Goal: Communication & Community: Participate in discussion

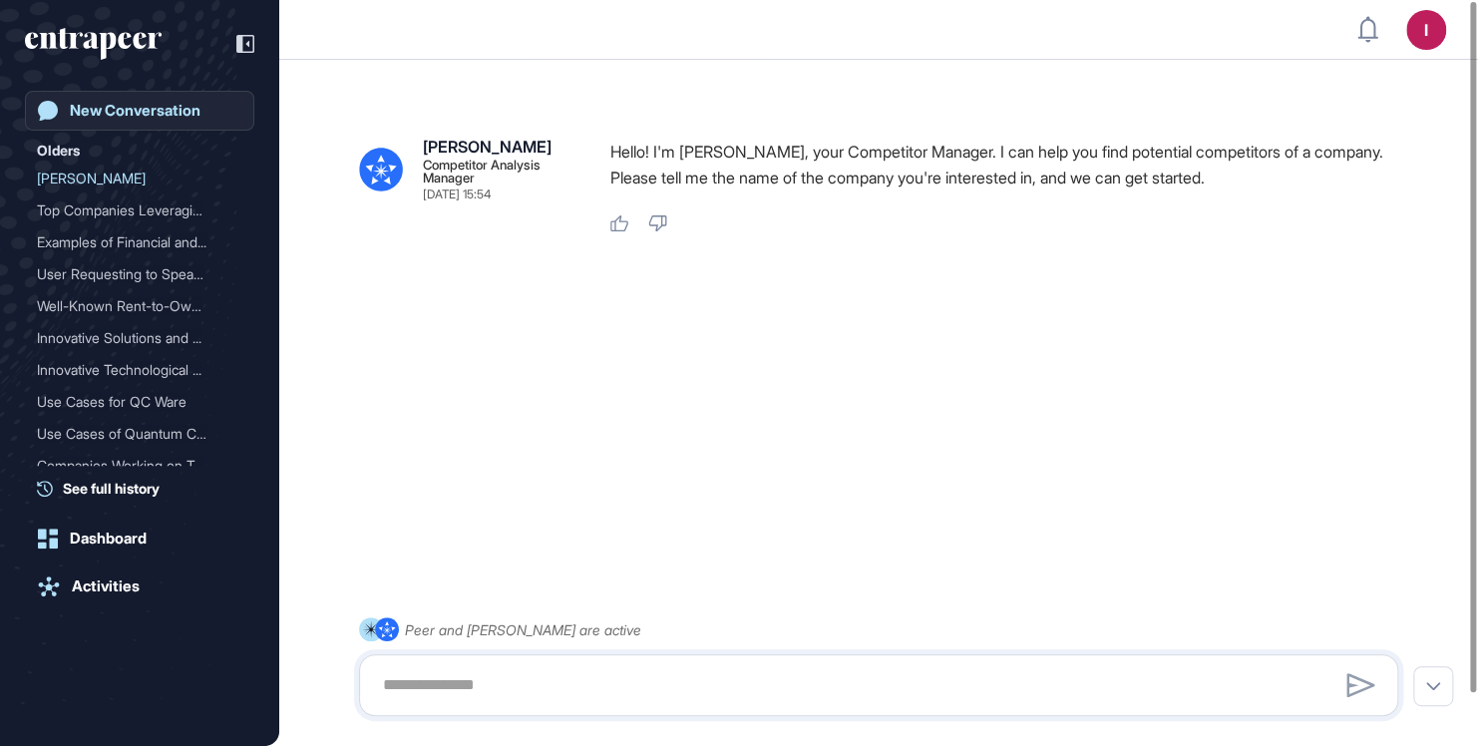
click at [161, 112] on div "New Conversation" at bounding box center [135, 111] width 131 height 18
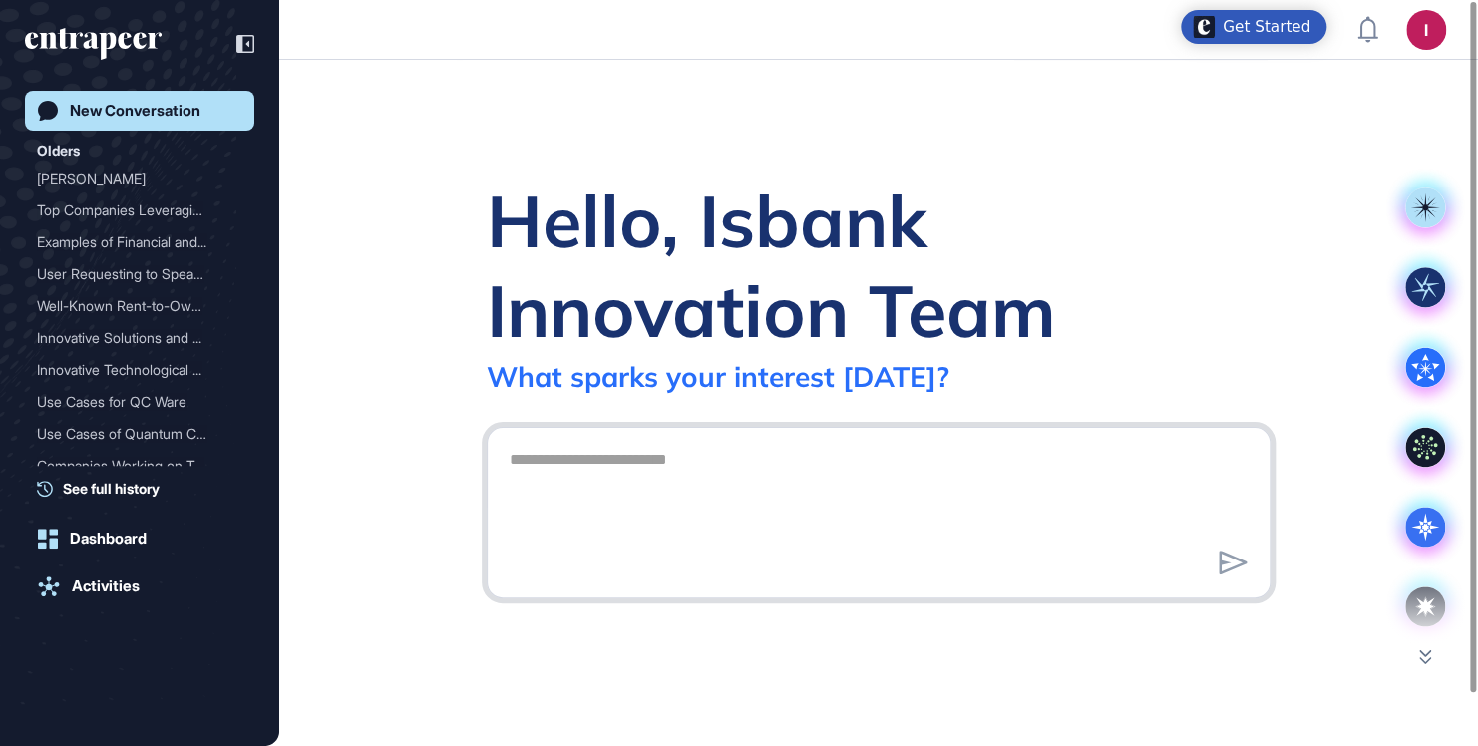
click at [811, 458] on textarea at bounding box center [879, 510] width 762 height 140
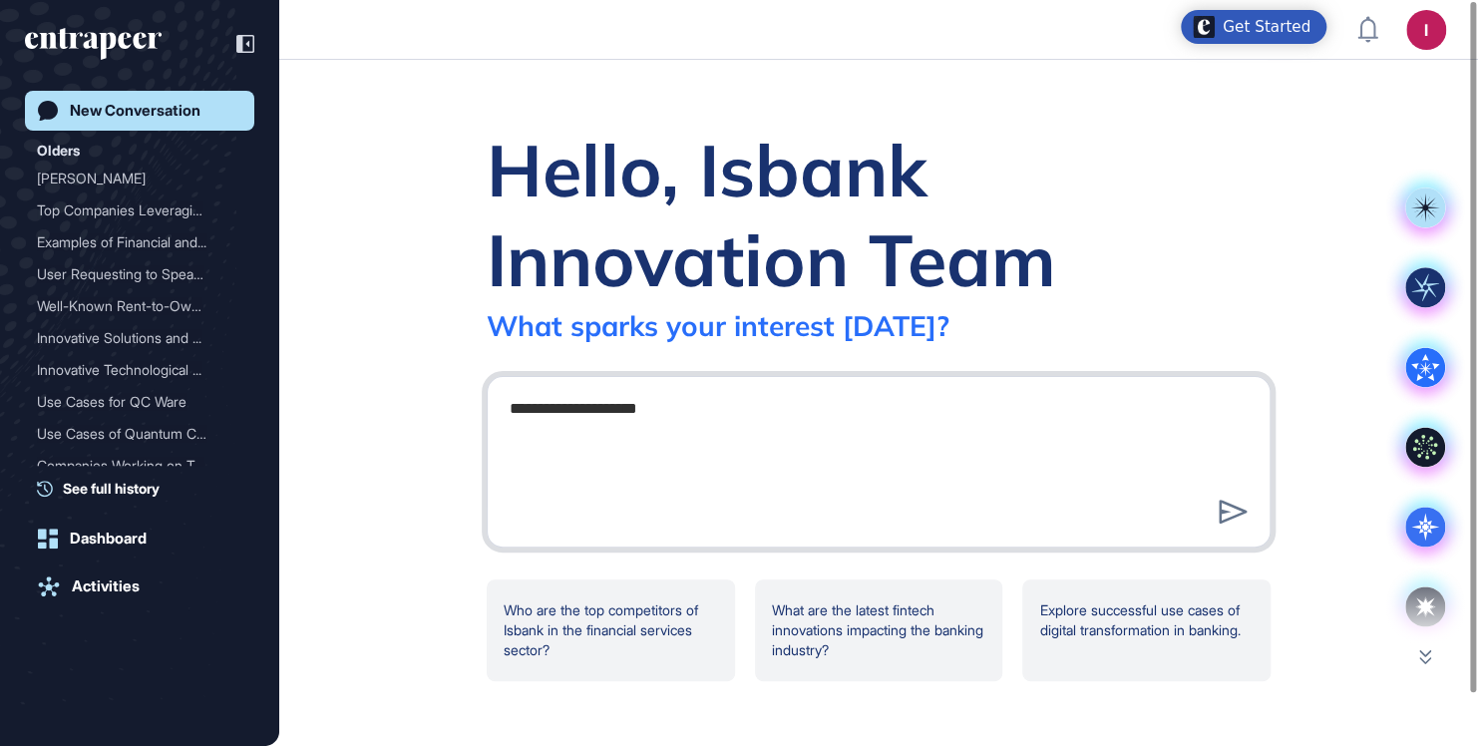
drag, startPoint x: 778, startPoint y: 451, endPoint x: 491, endPoint y: 422, distance: 288.7
click at [491, 422] on div "**********" at bounding box center [879, 462] width 784 height 172
type textarea "**********"
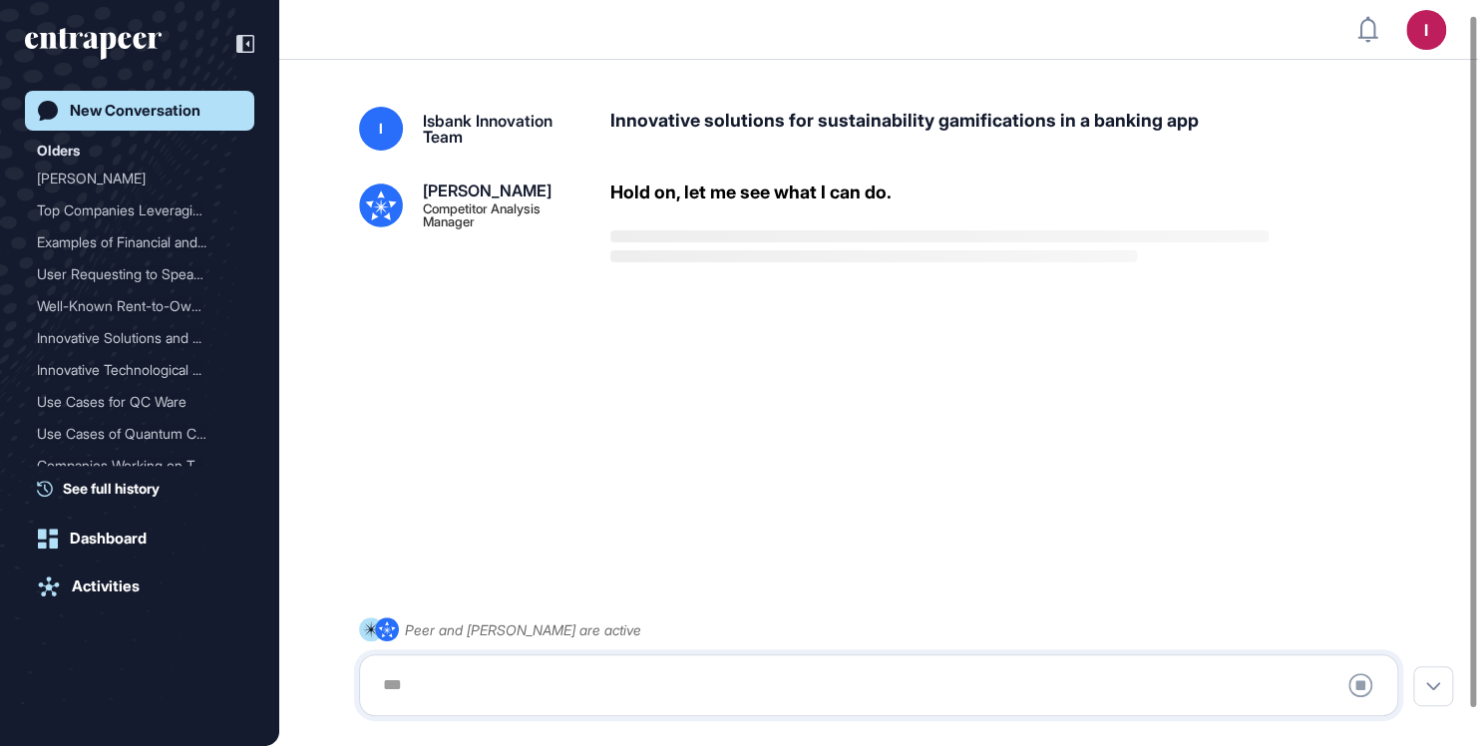
scroll to position [56, 0]
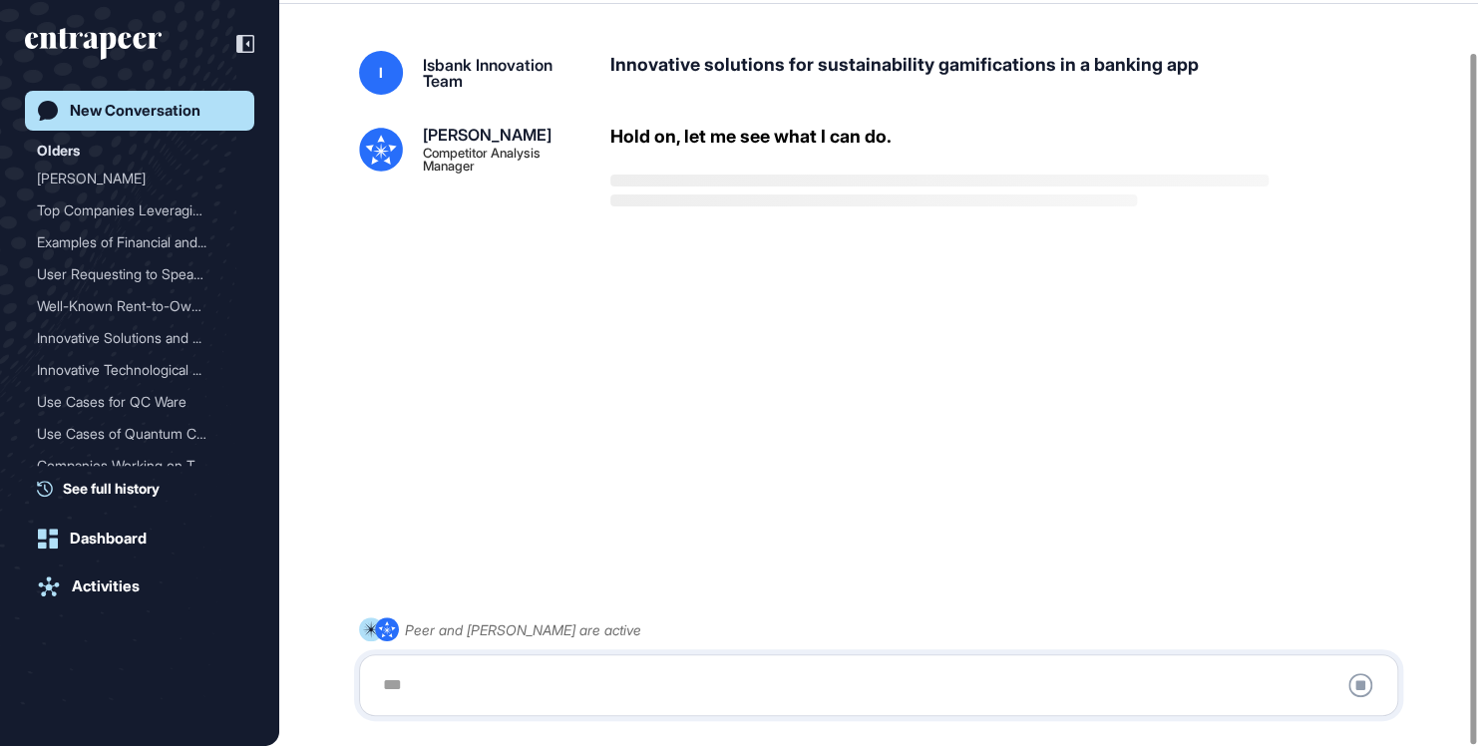
click at [747, 247] on div "I Isbank Innovation Team Innovative solutions for sustainability gamifications …" at bounding box center [878, 346] width 1199 height 671
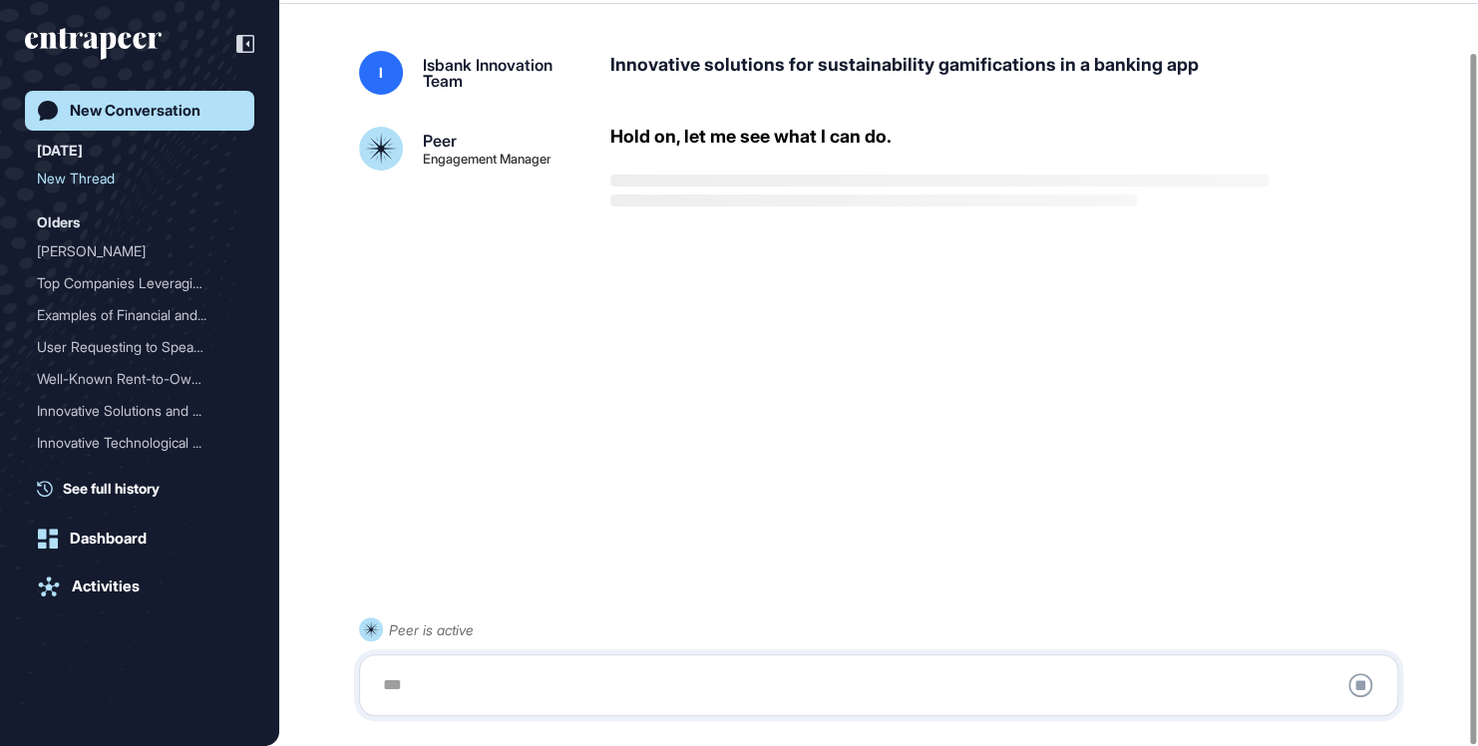
click at [728, 252] on div "I Isbank Innovation Team Innovative solutions for sustainability gamifications …" at bounding box center [878, 346] width 1199 height 671
click at [782, 484] on div "I Isbank Innovation Team Innovative solutions for sustainability gamifications …" at bounding box center [878, 346] width 1199 height 671
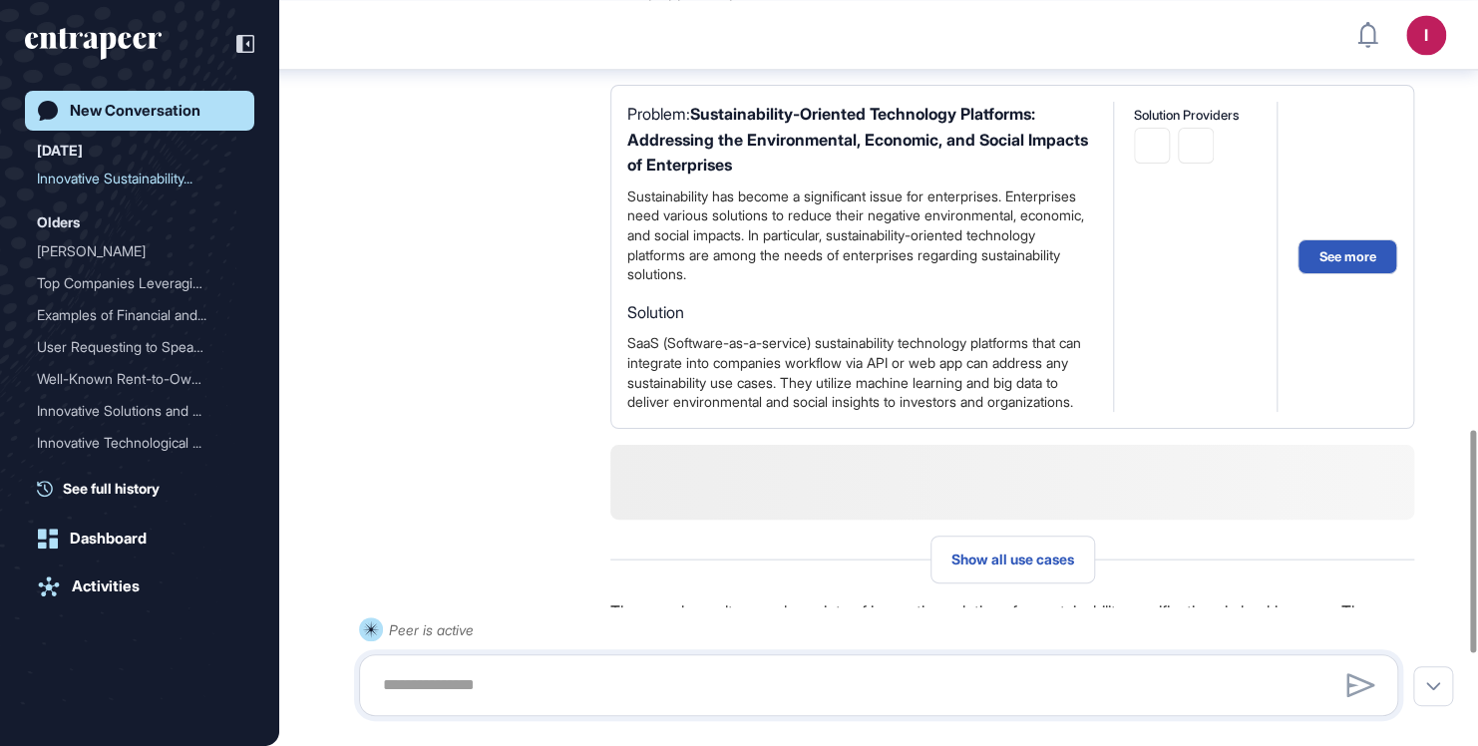
scroll to position [1914, 0]
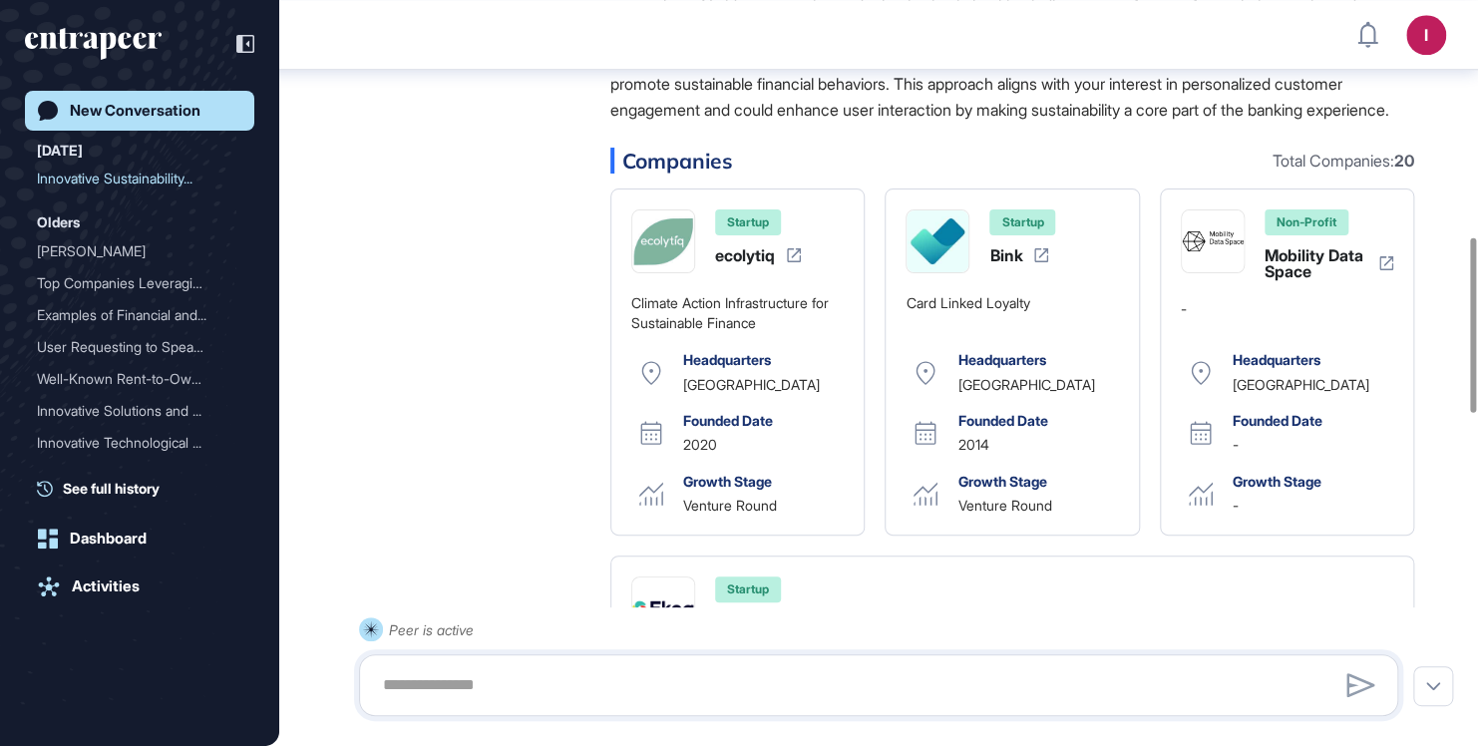
scroll to position [1108, 0]
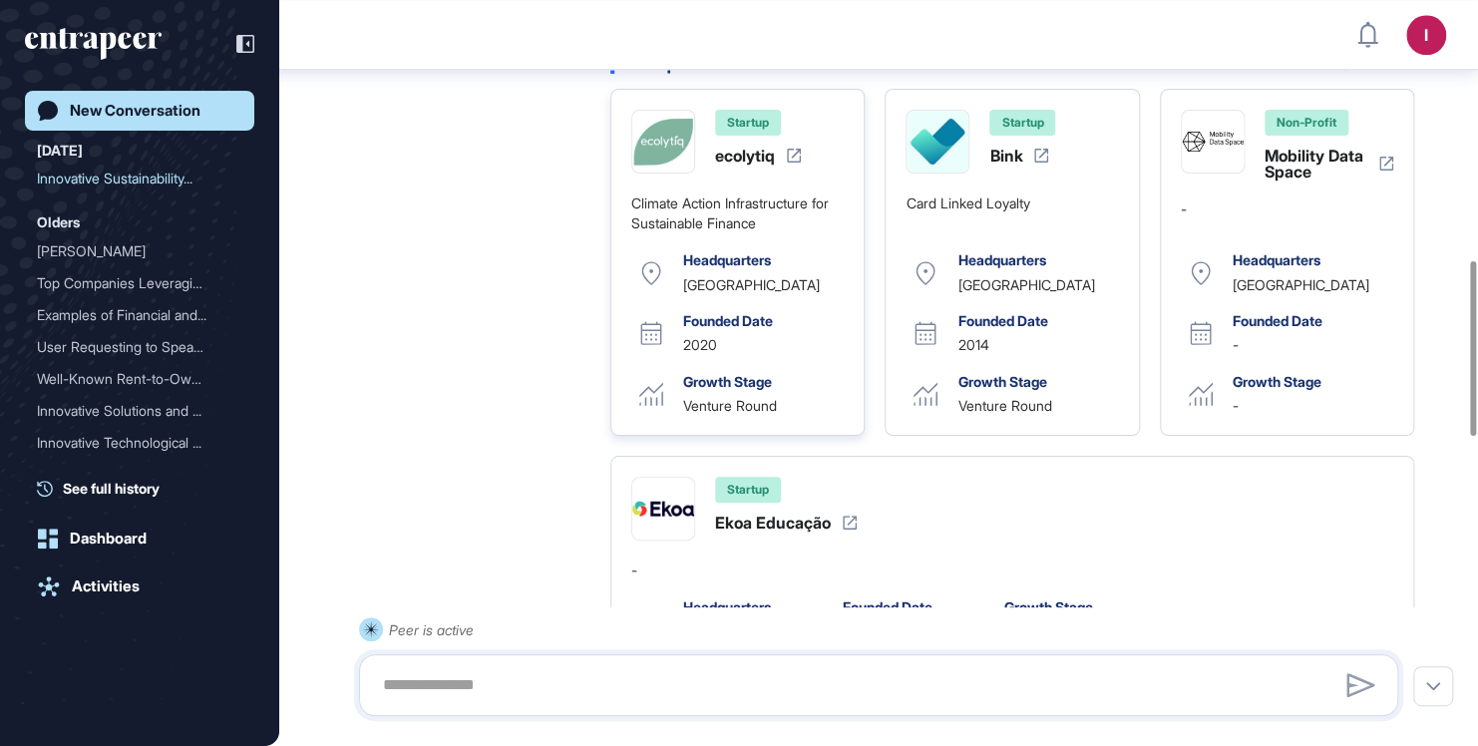
click at [791, 164] on div "Startup ecolytiq" at bounding box center [758, 137] width 86 height 54
click at [793, 163] on icon at bounding box center [794, 156] width 14 height 14
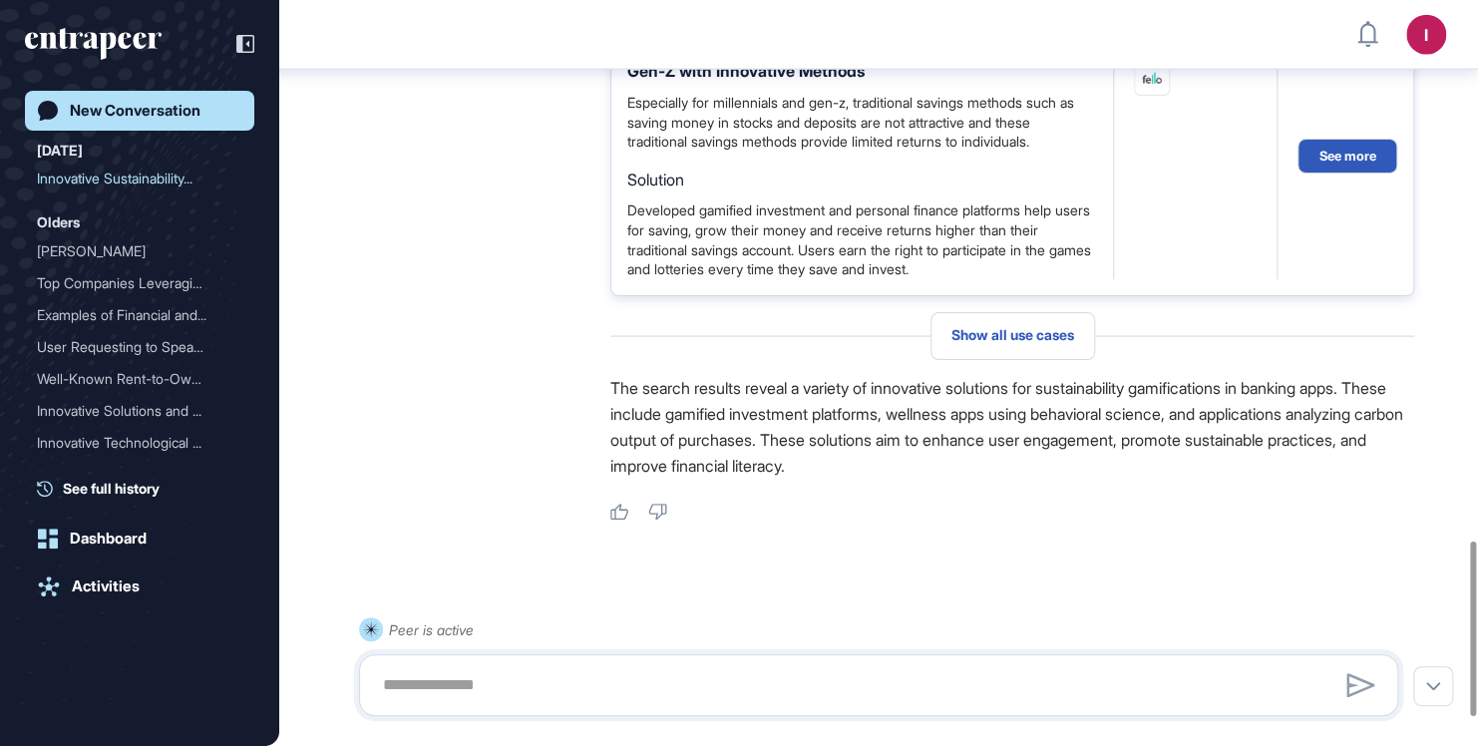
scroll to position [2305, 0]
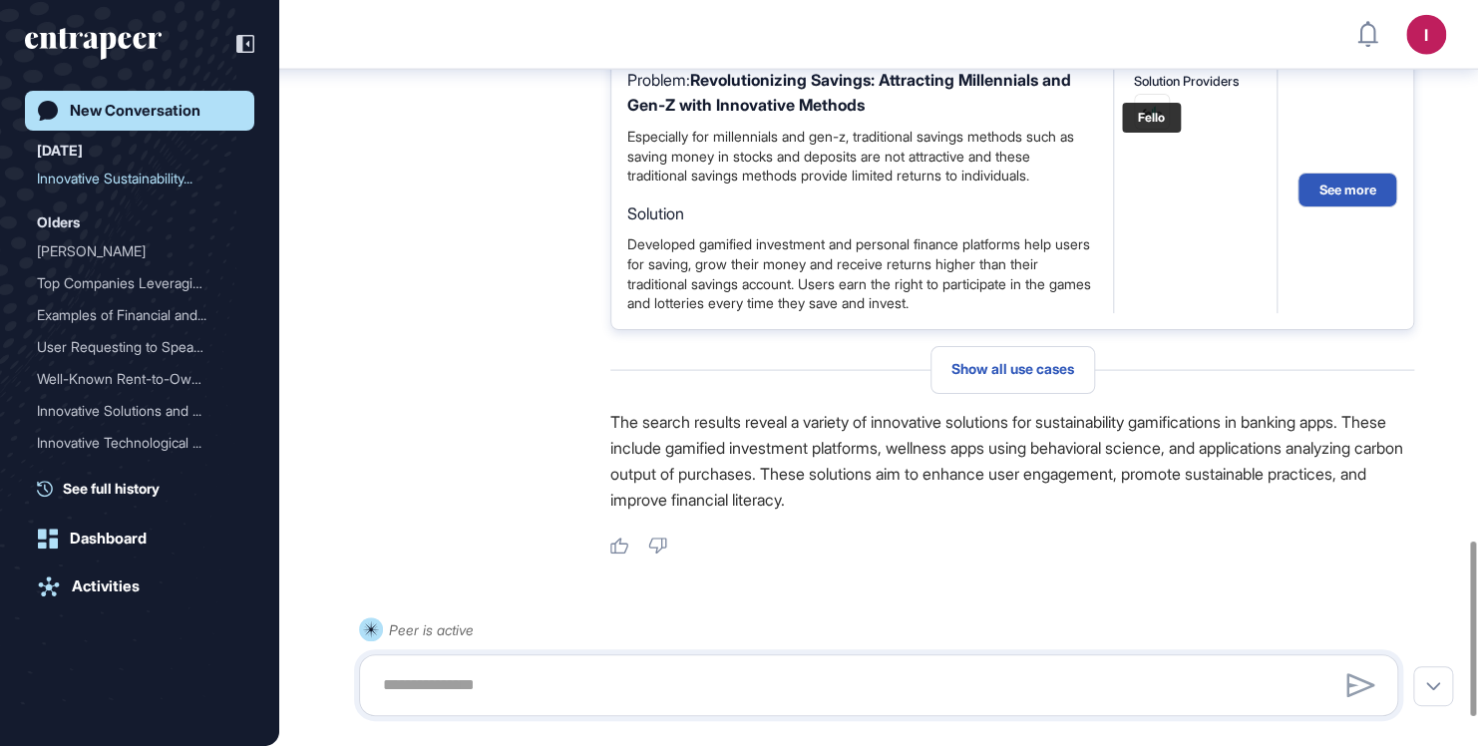
click at [1152, 129] on img at bounding box center [1152, 112] width 34 height 34
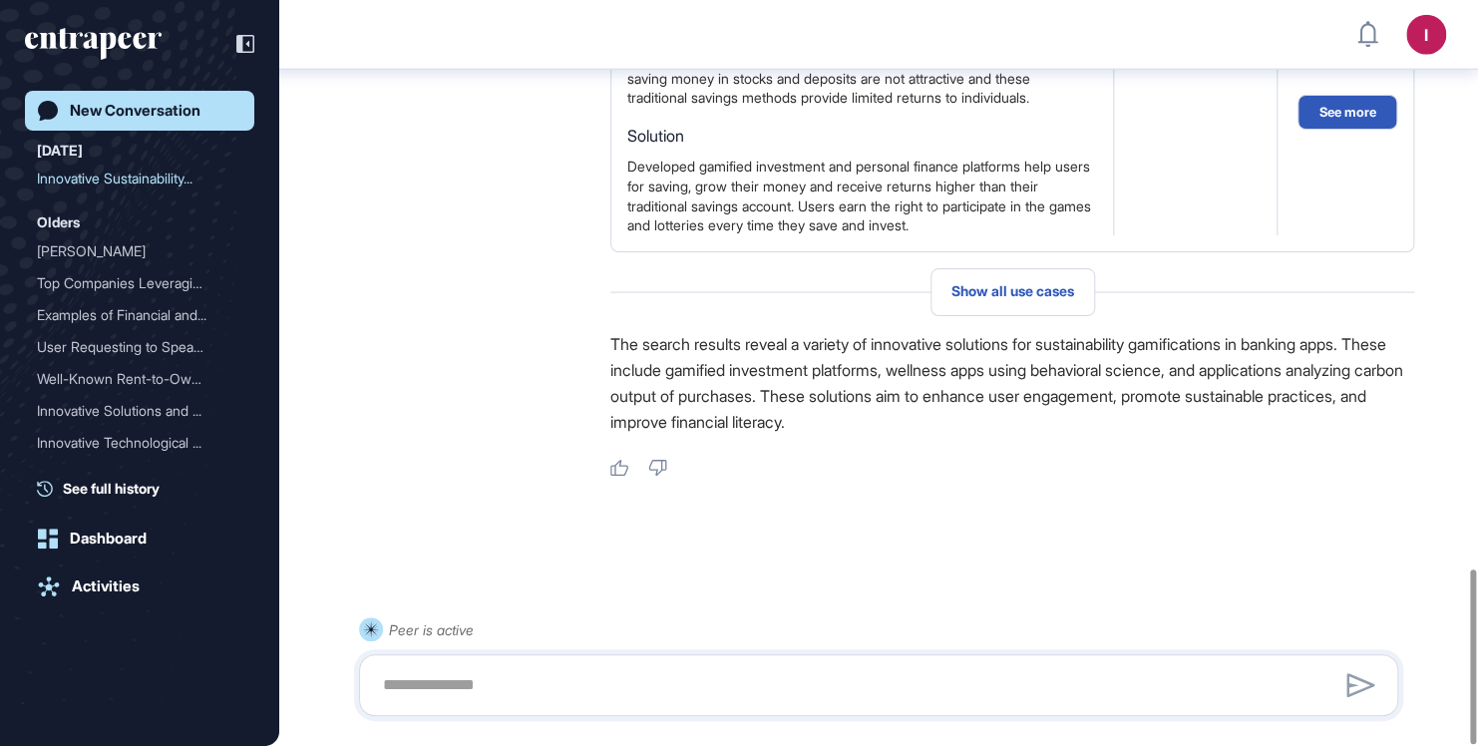
scroll to position [2426, 0]
click at [562, 700] on textarea at bounding box center [879, 685] width 1018 height 40
type textarea "**********"
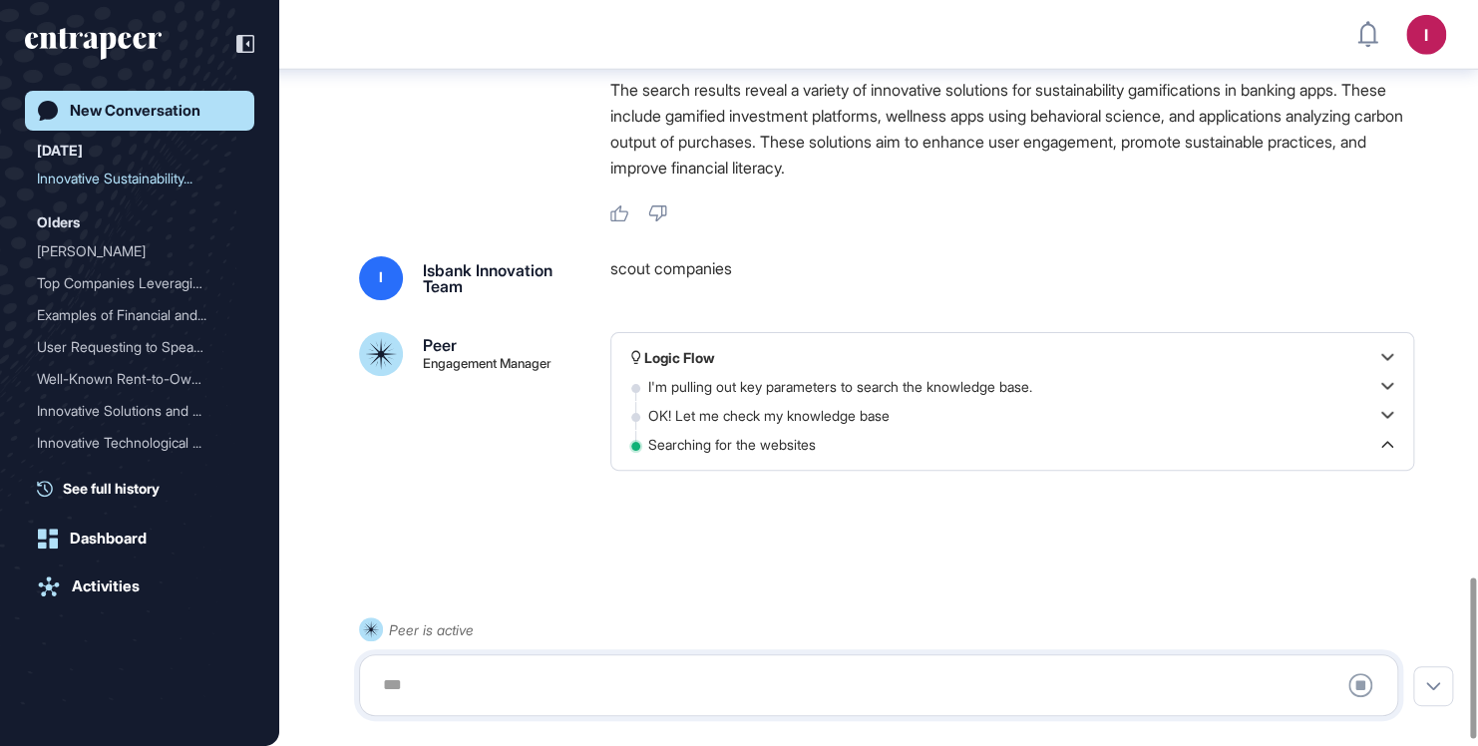
scroll to position [2692, 0]
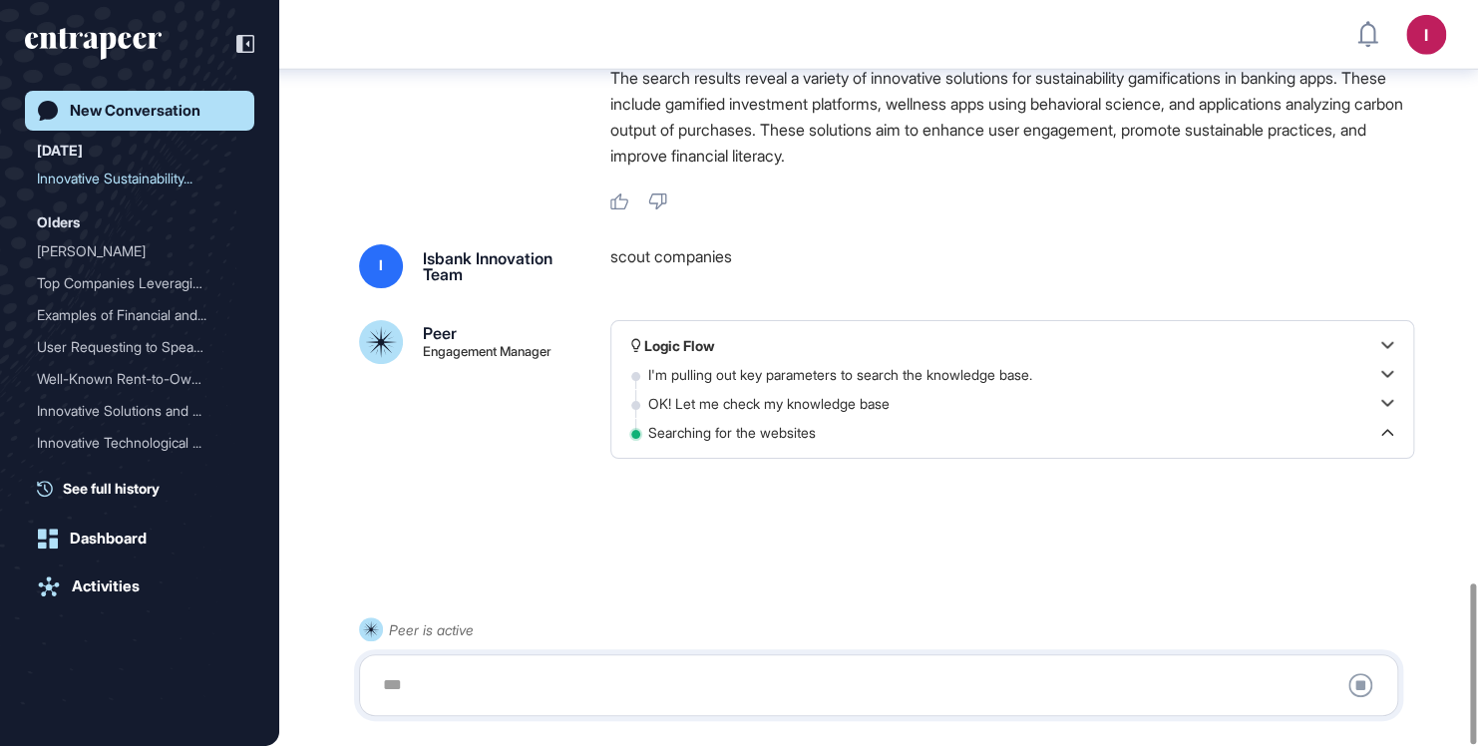
click at [891, 517] on div at bounding box center [878, 551] width 1039 height 80
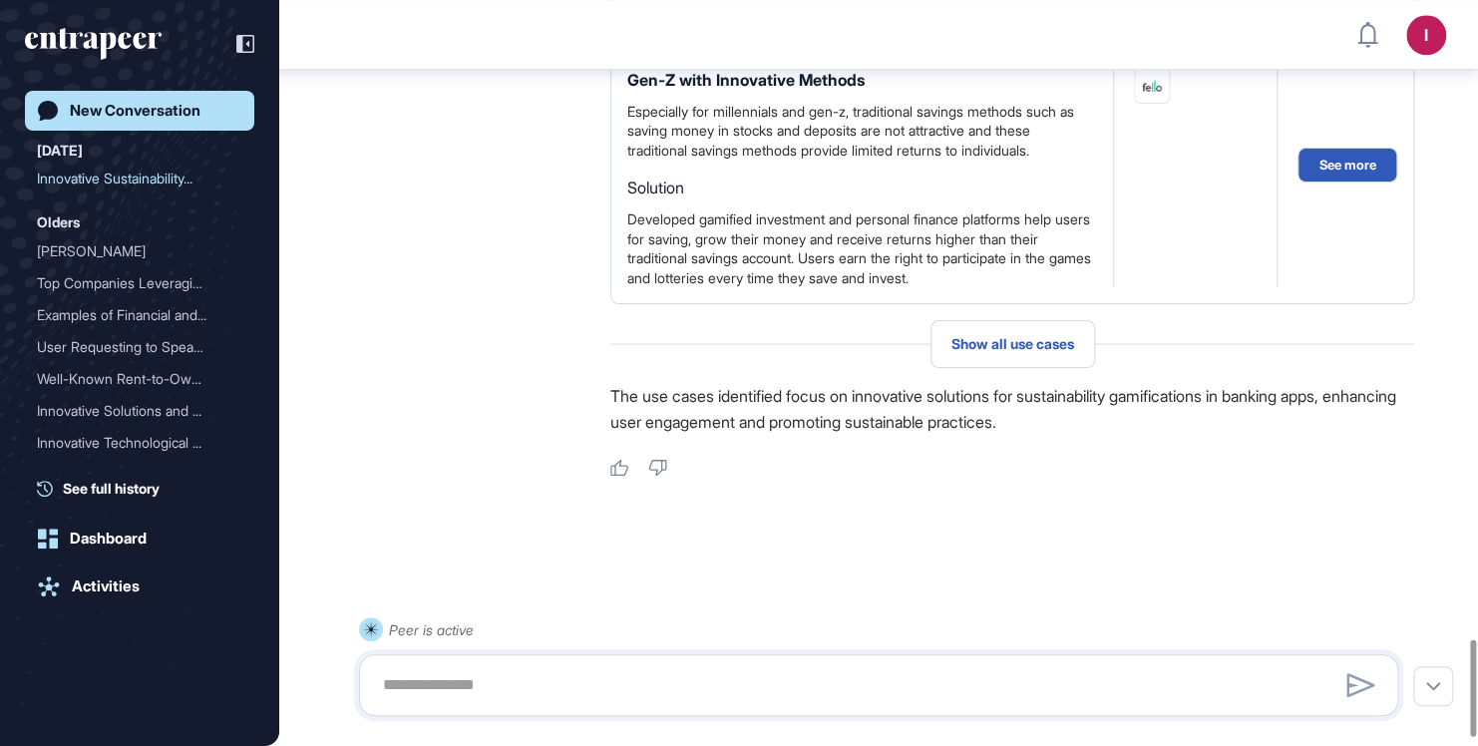
scroll to position [4994, 0]
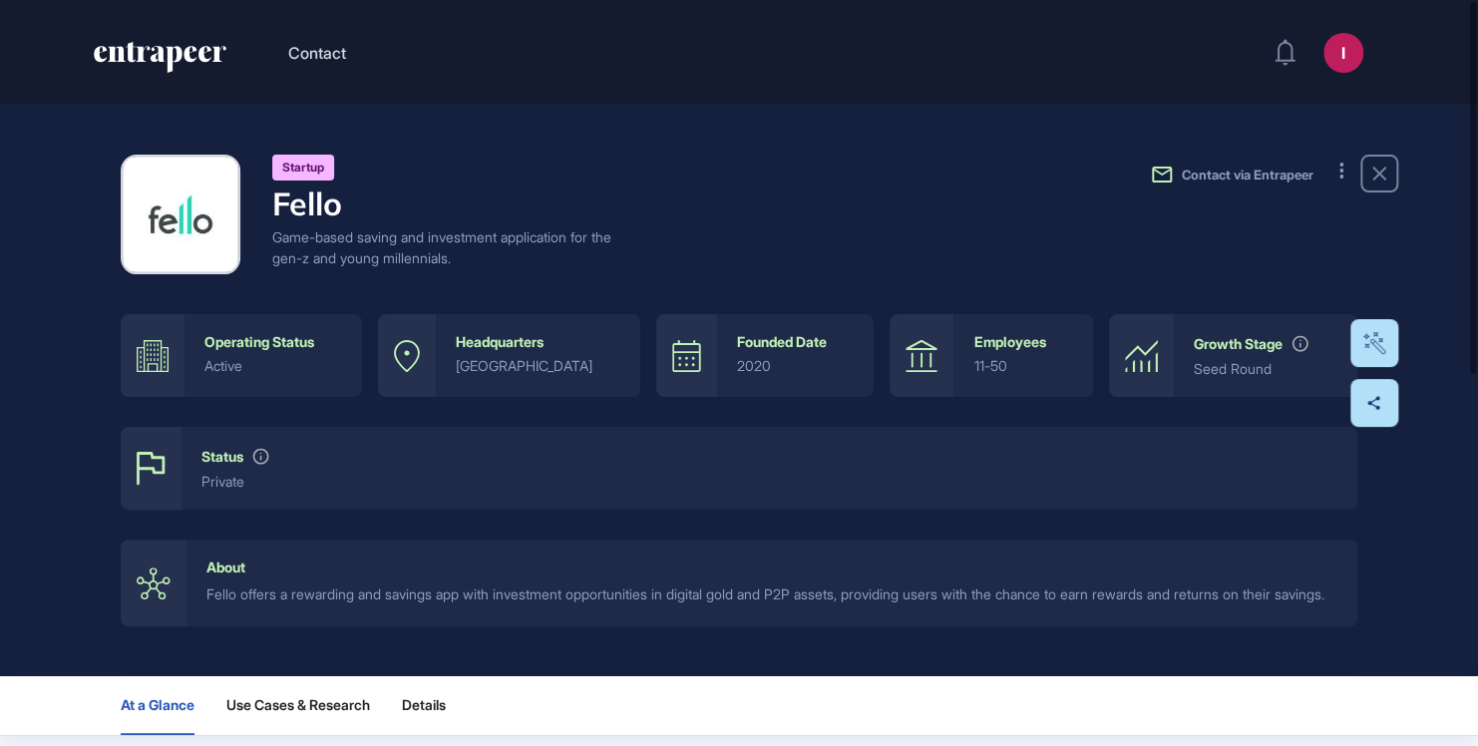
click at [293, 201] on h4 "Fello" at bounding box center [441, 204] width 339 height 38
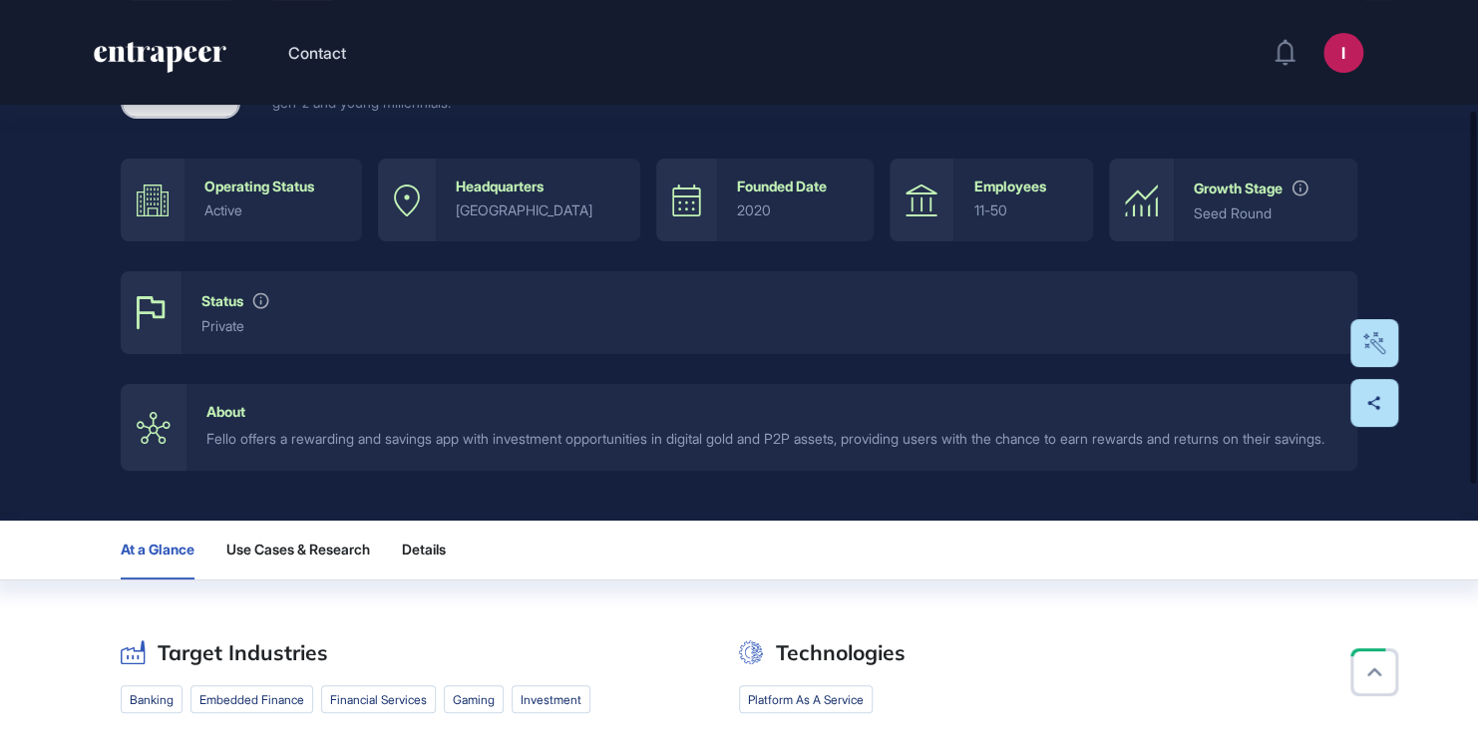
scroll to position [399, 0]
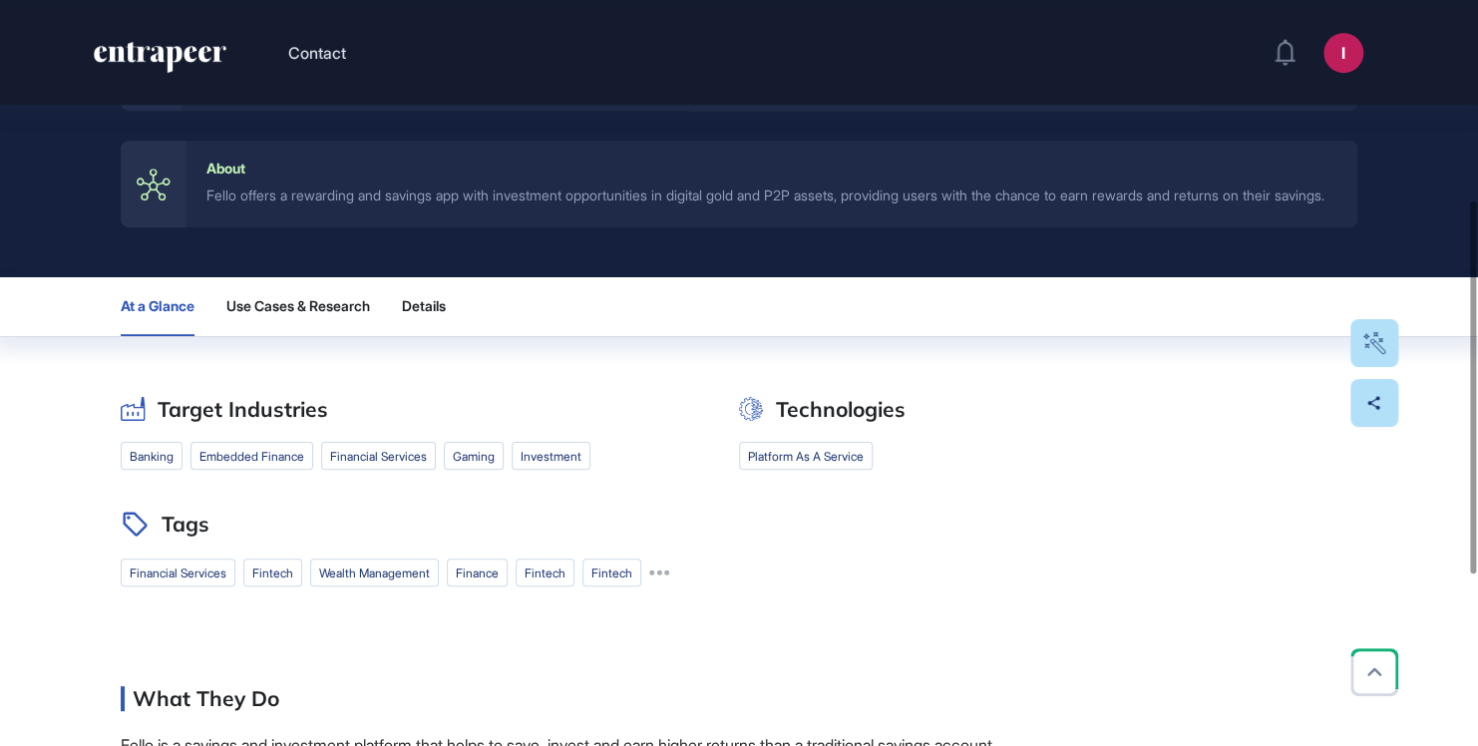
click at [403, 322] on div "At a Glance Use Cases & Research Details" at bounding box center [739, 306] width 1237 height 59
click at [360, 314] on span "Use Cases & Research" at bounding box center [298, 306] width 144 height 16
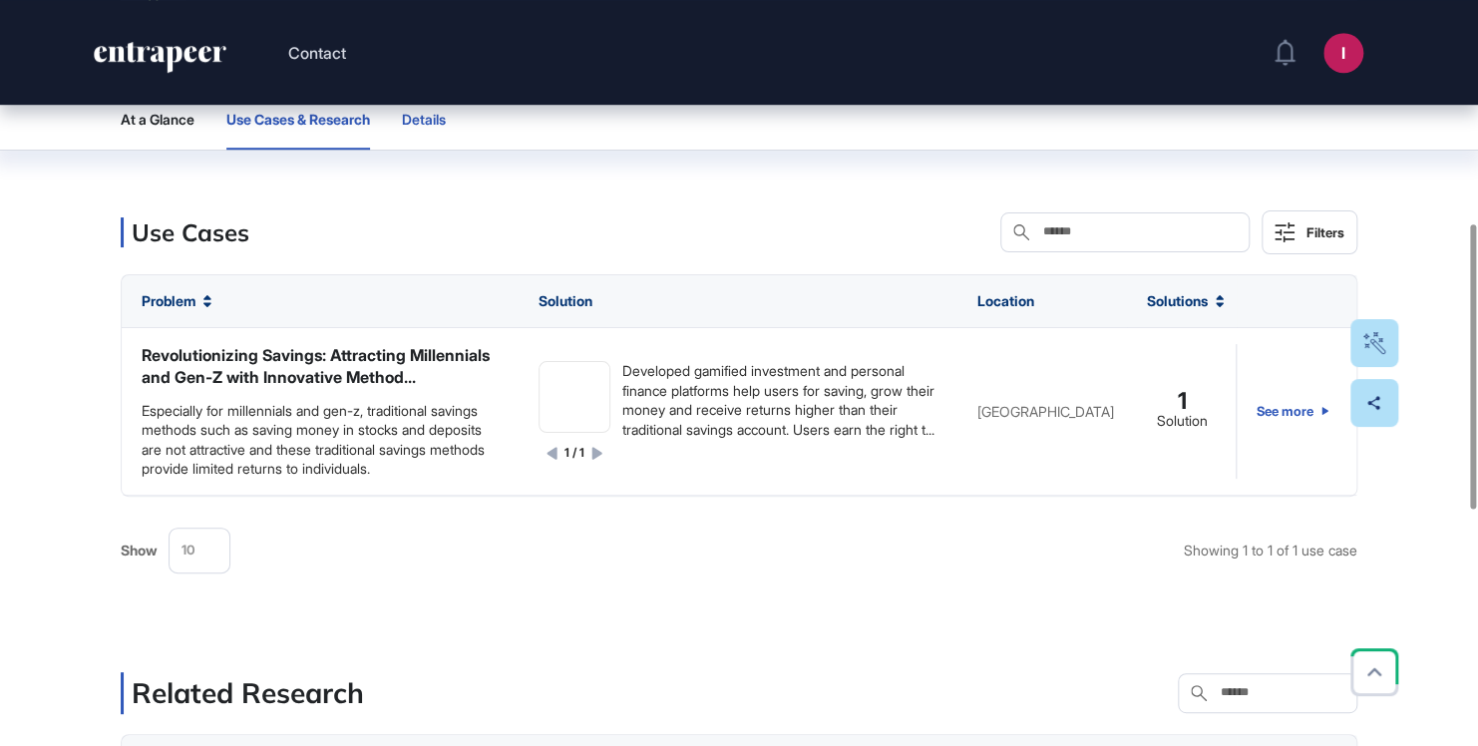
scroll to position [599, 0]
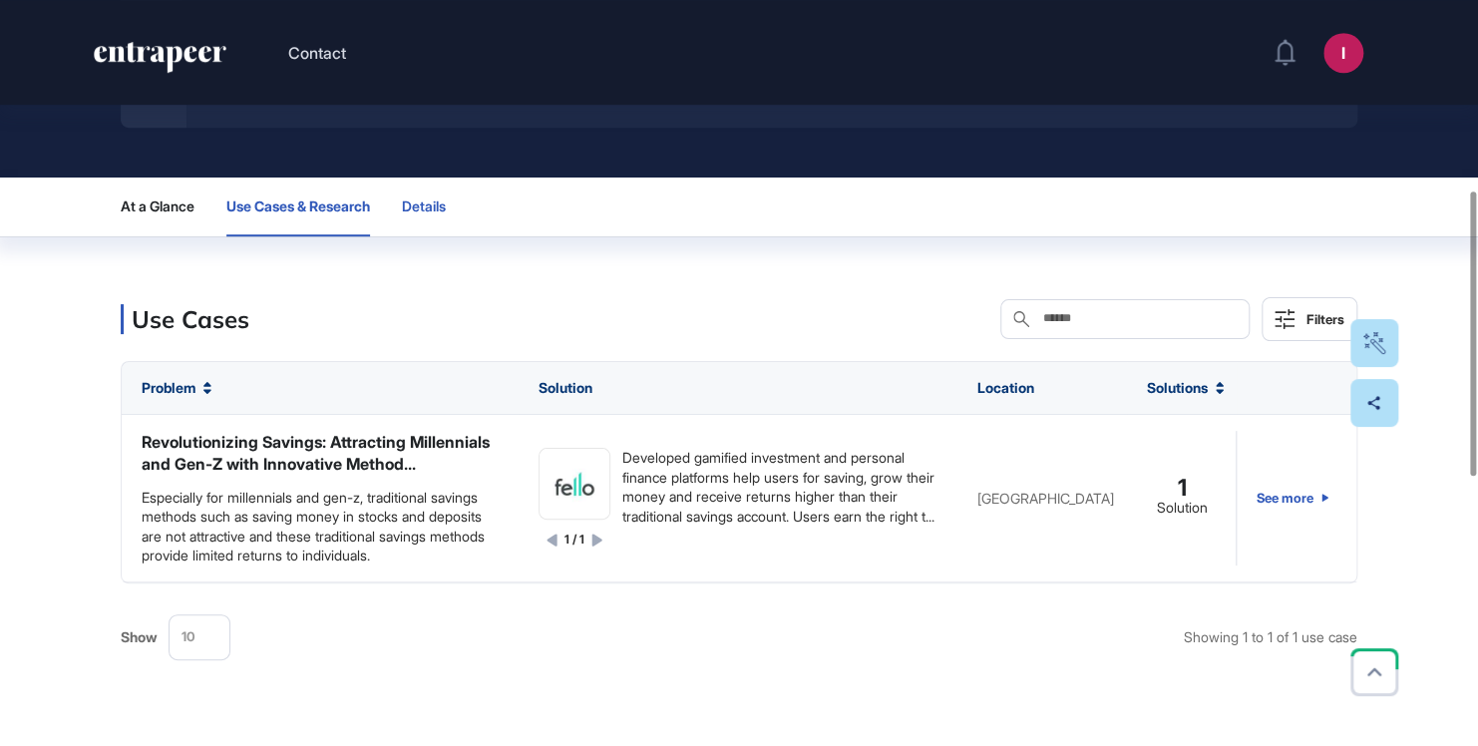
click at [422, 214] on span "Details" at bounding box center [424, 207] width 44 height 16
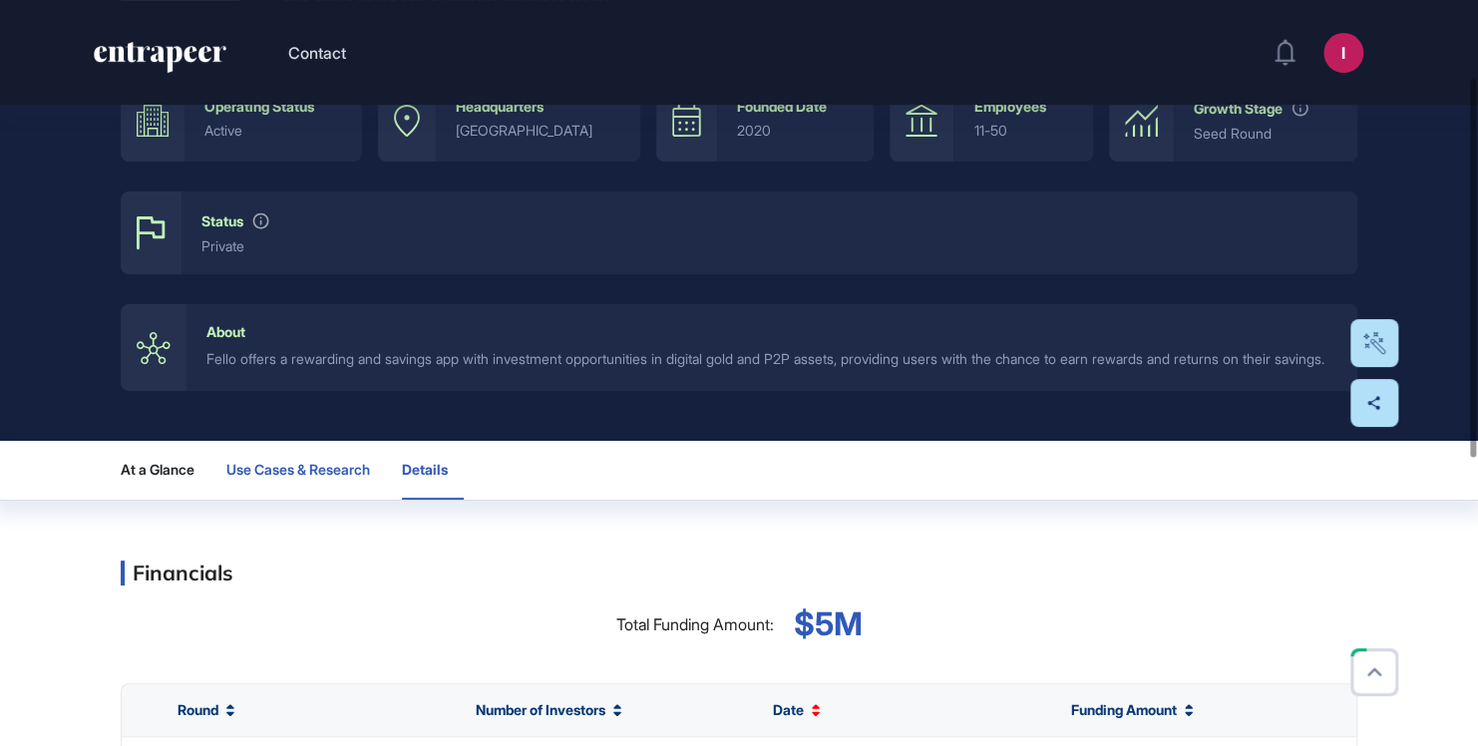
scroll to position [299, 0]
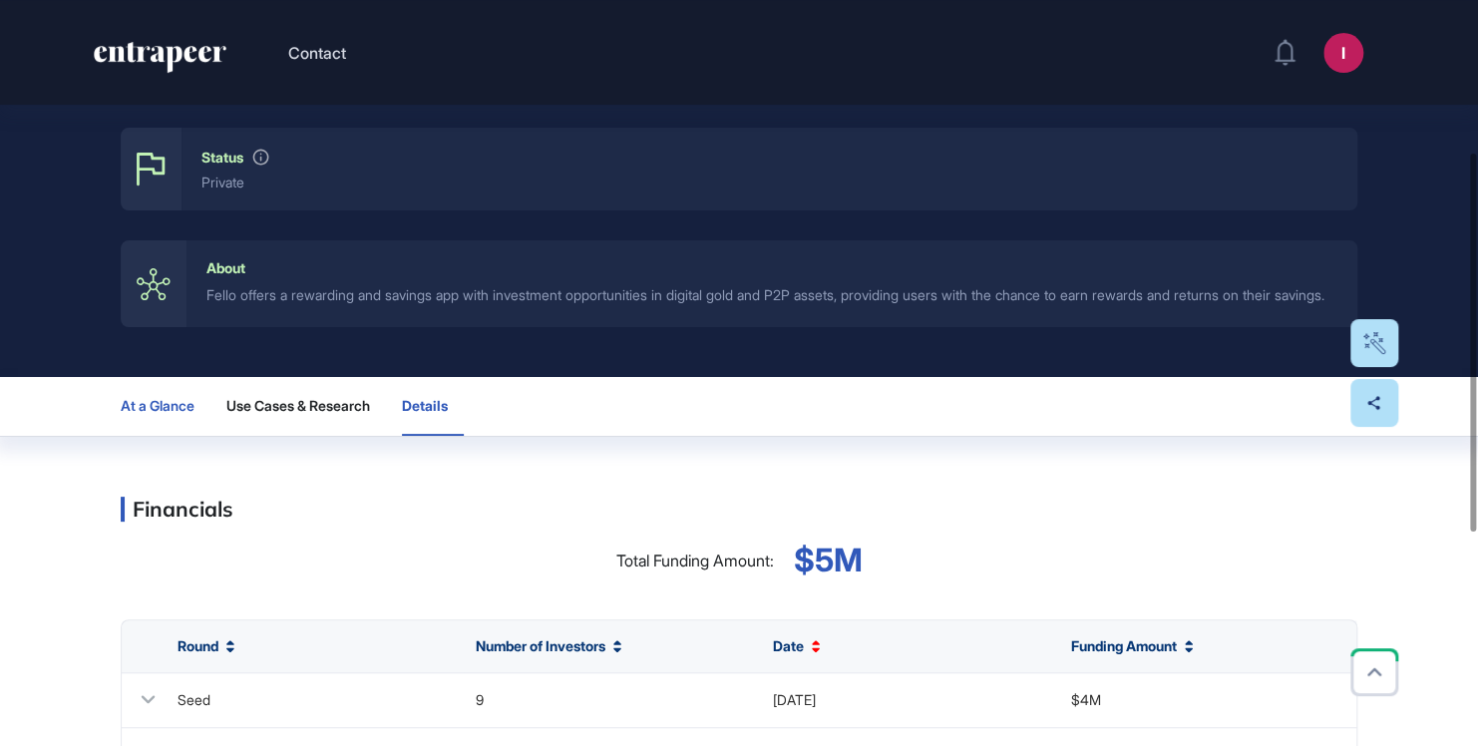
click at [169, 414] on span "At a Glance" at bounding box center [158, 406] width 74 height 16
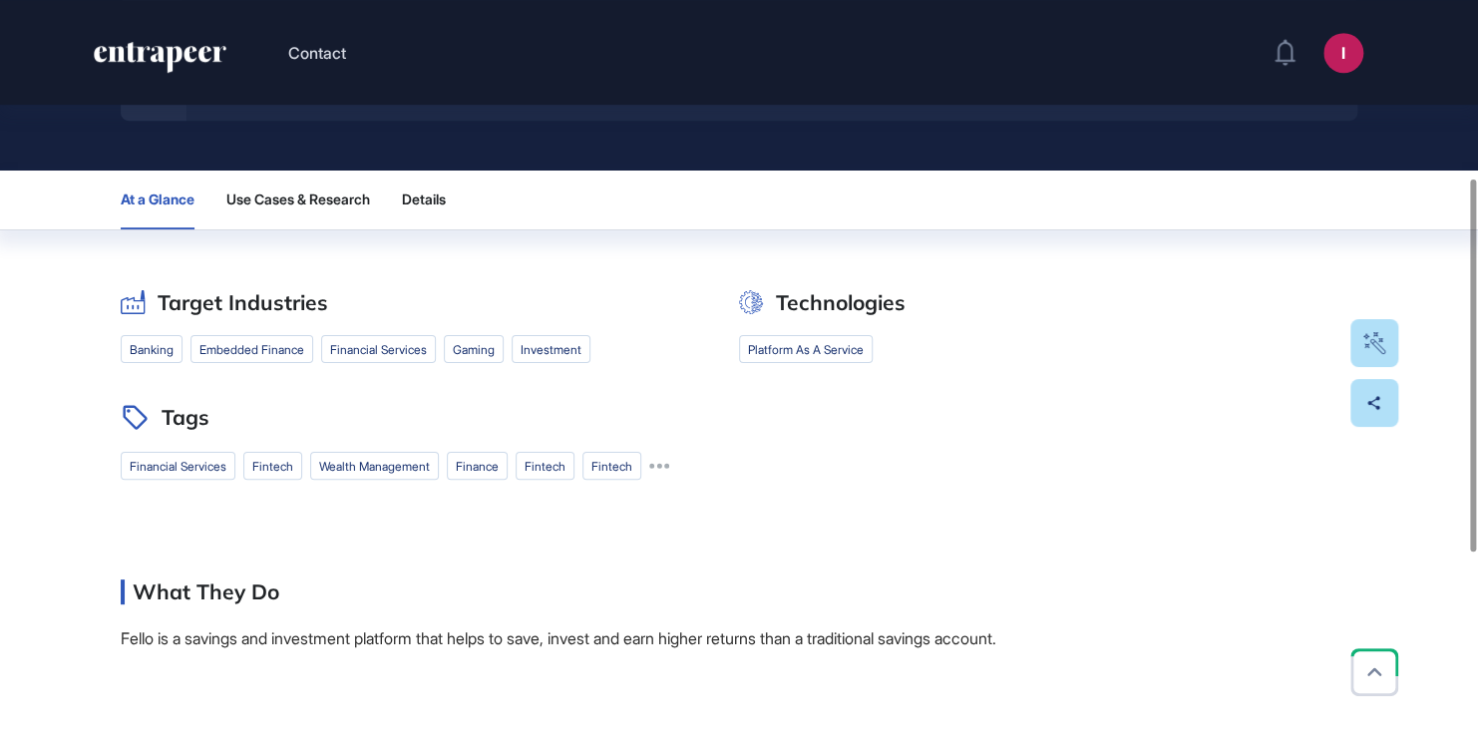
scroll to position [341, 0]
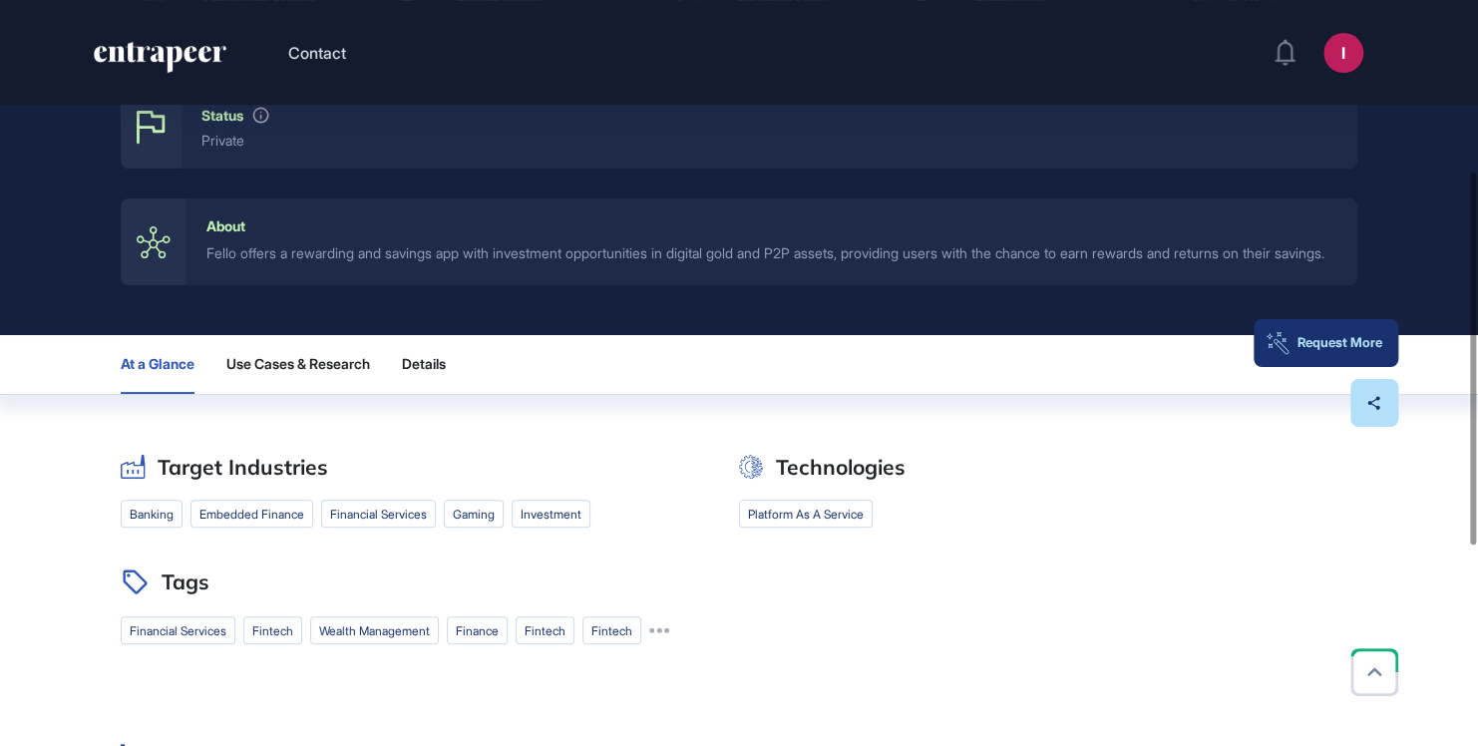
click at [1375, 332] on button "Request More" at bounding box center [1326, 343] width 145 height 48
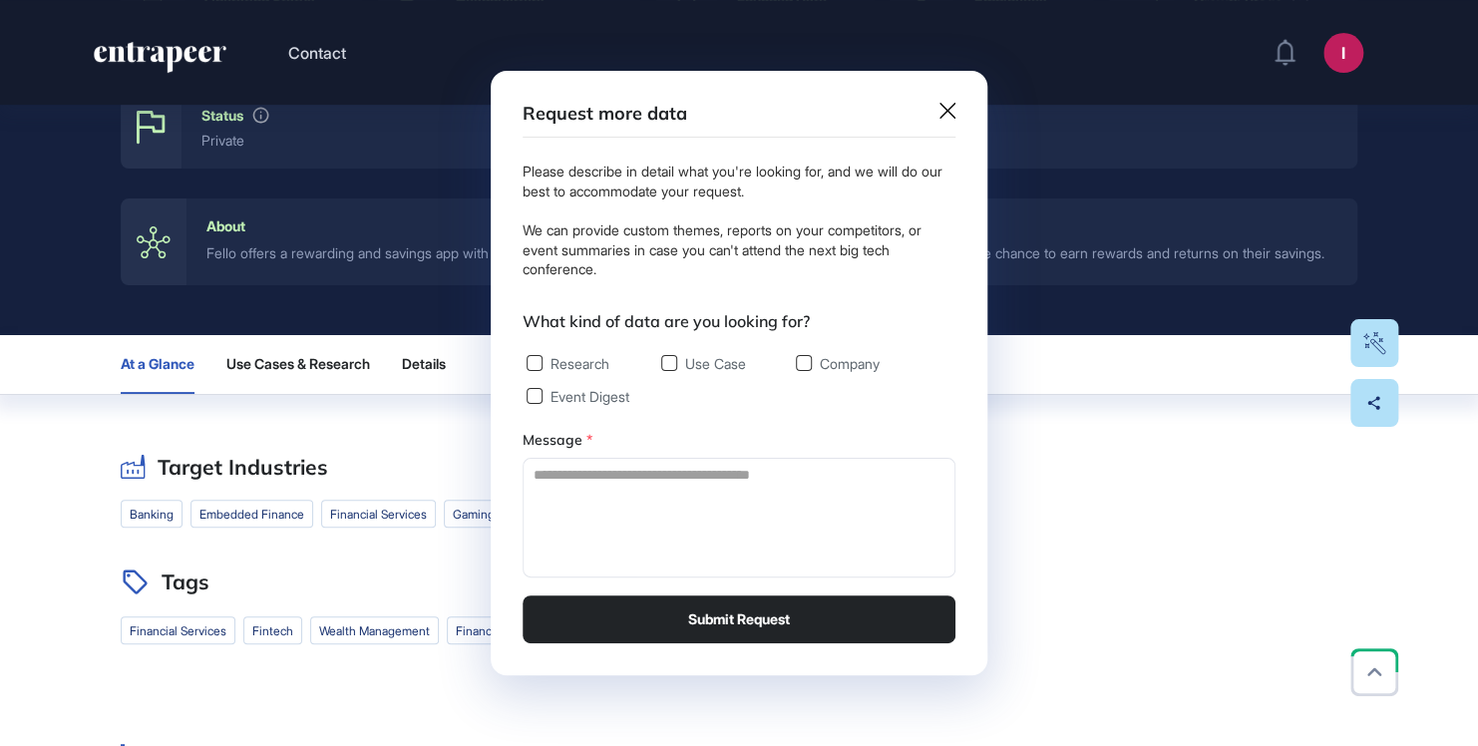
click at [943, 112] on icon at bounding box center [948, 111] width 16 height 16
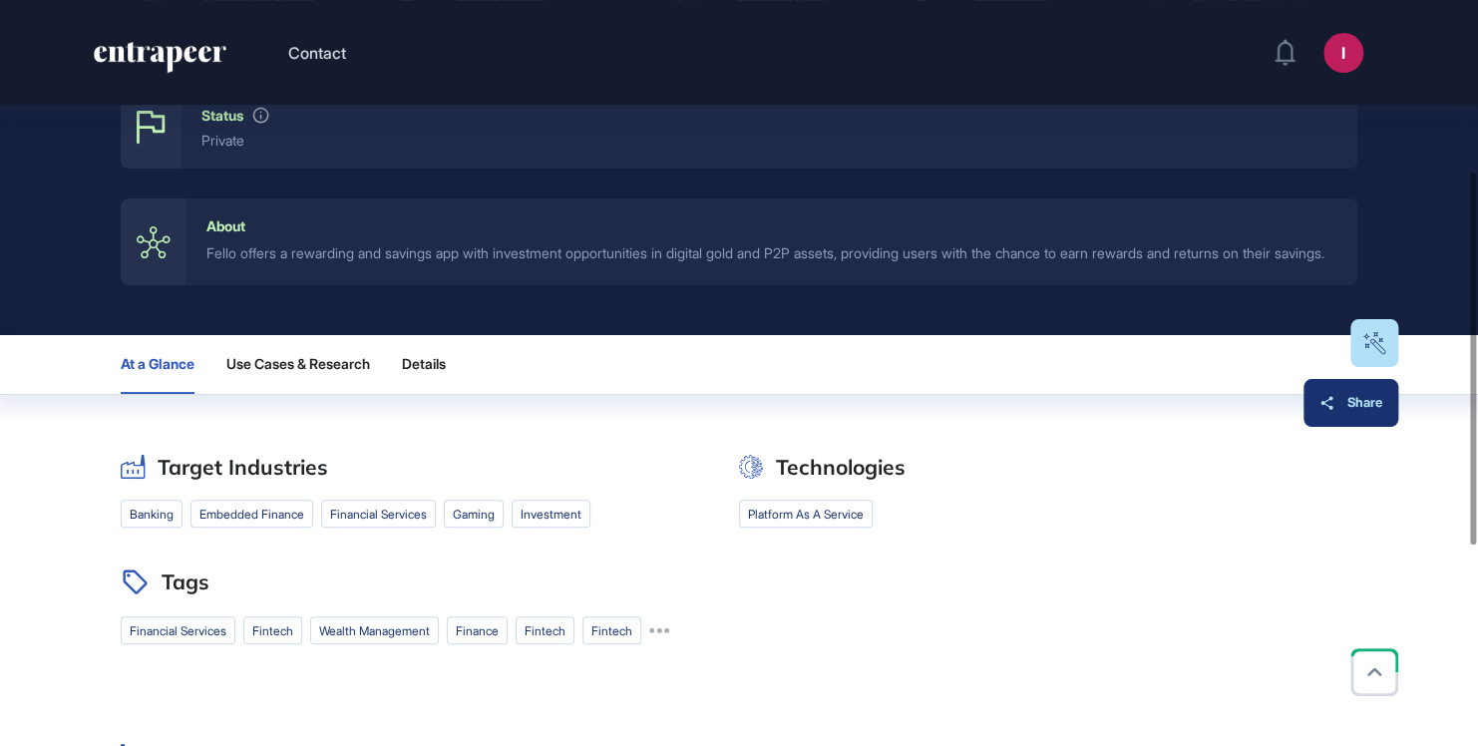
click at [1372, 414] on button "Share" at bounding box center [1351, 403] width 95 height 48
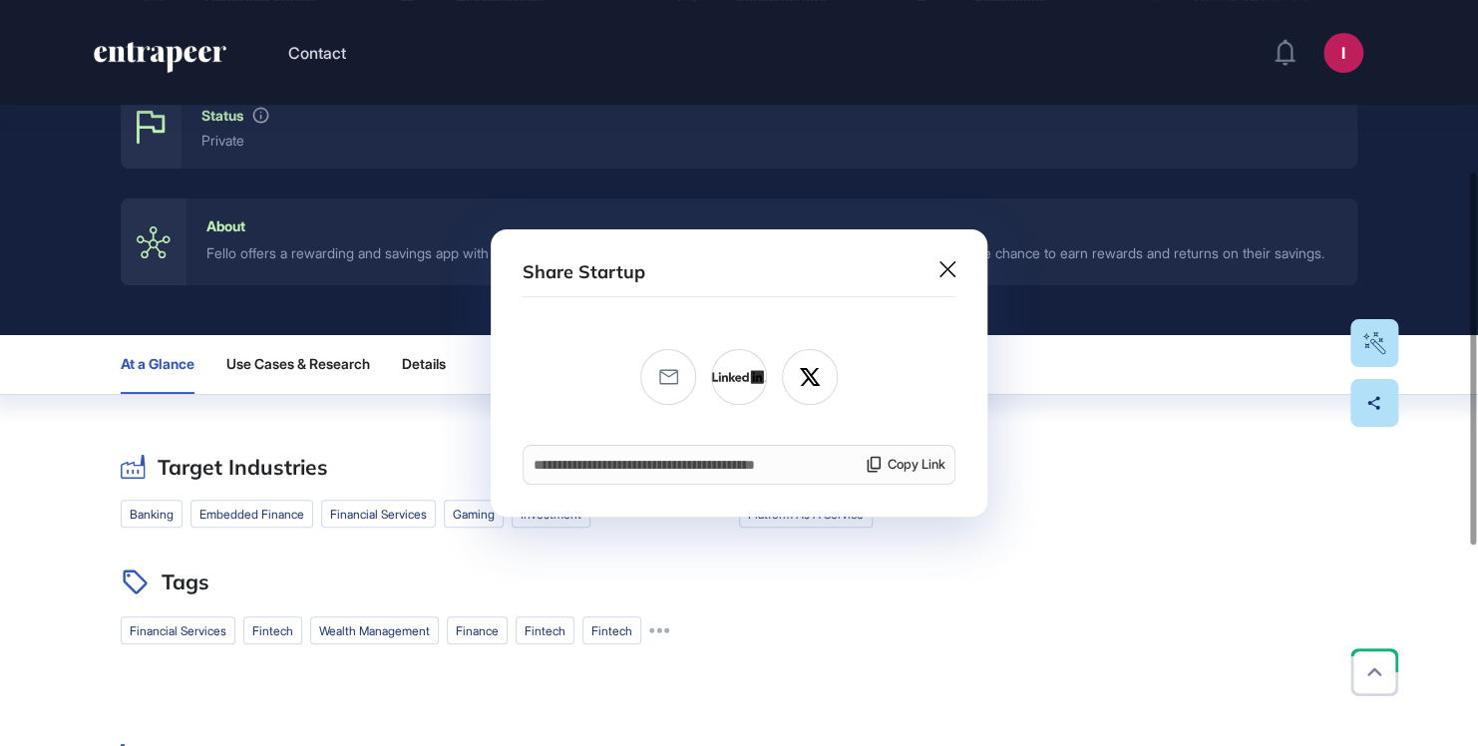
click at [939, 269] on div "Share Startup" at bounding box center [739, 279] width 433 height 36
click at [363, 379] on div at bounding box center [739, 373] width 1478 height 746
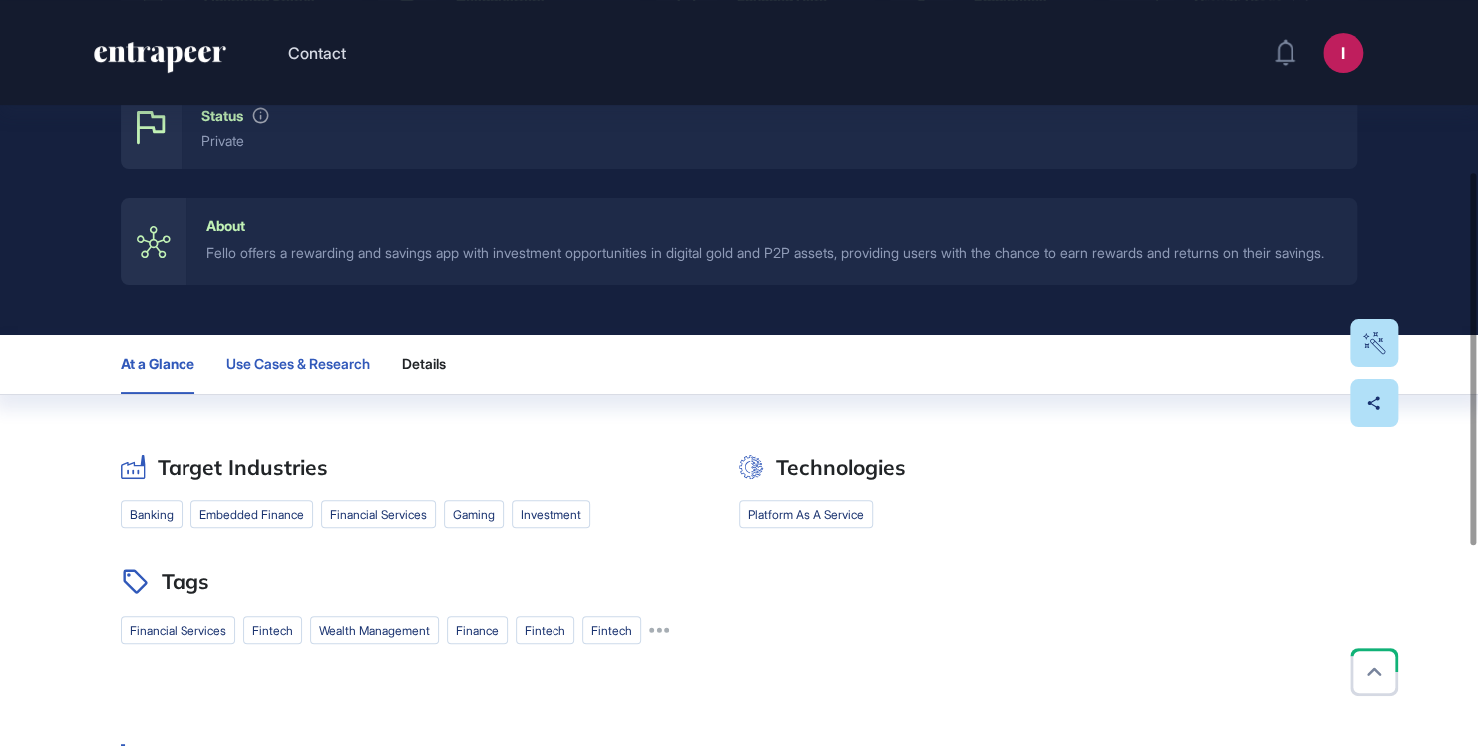
click at [233, 372] on span "Use Cases & Research" at bounding box center [298, 364] width 144 height 16
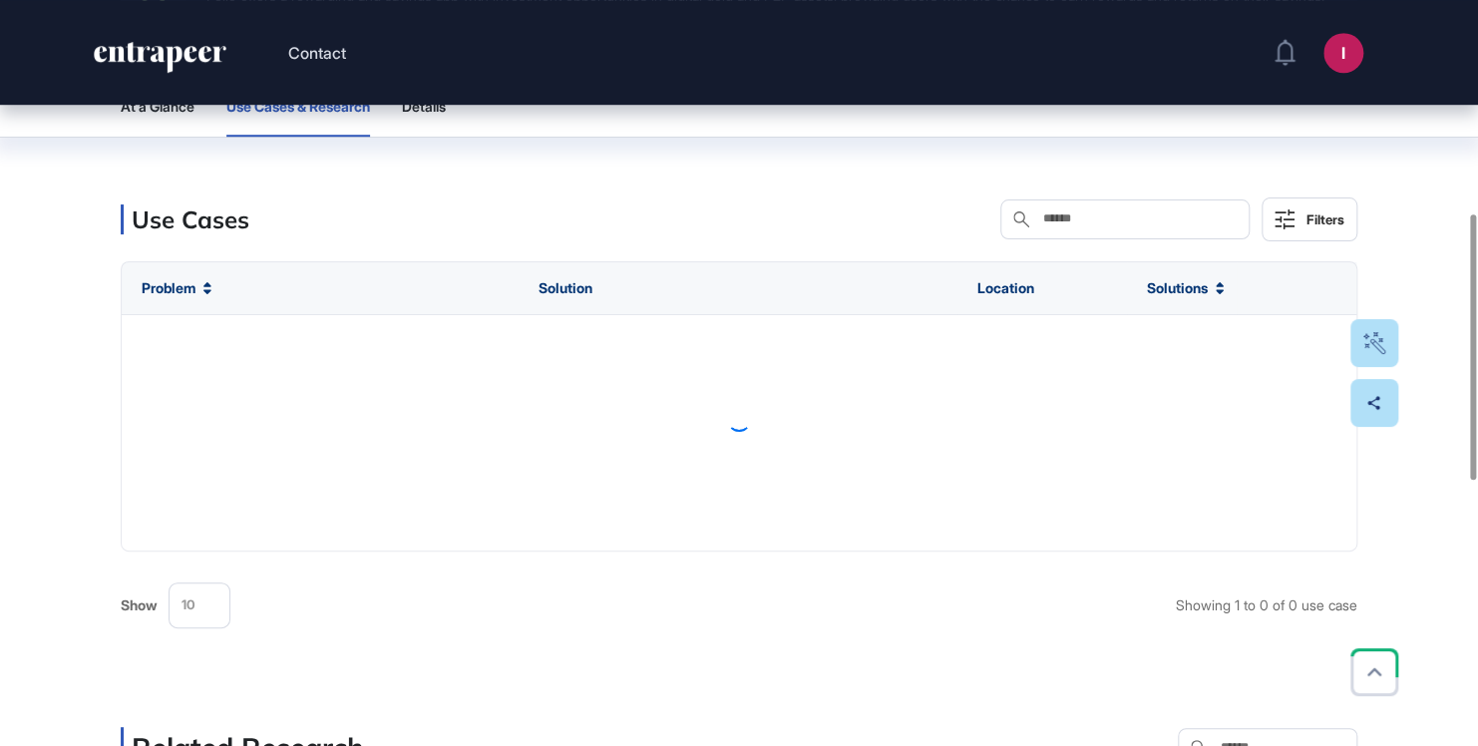
scroll to position [599, 0]
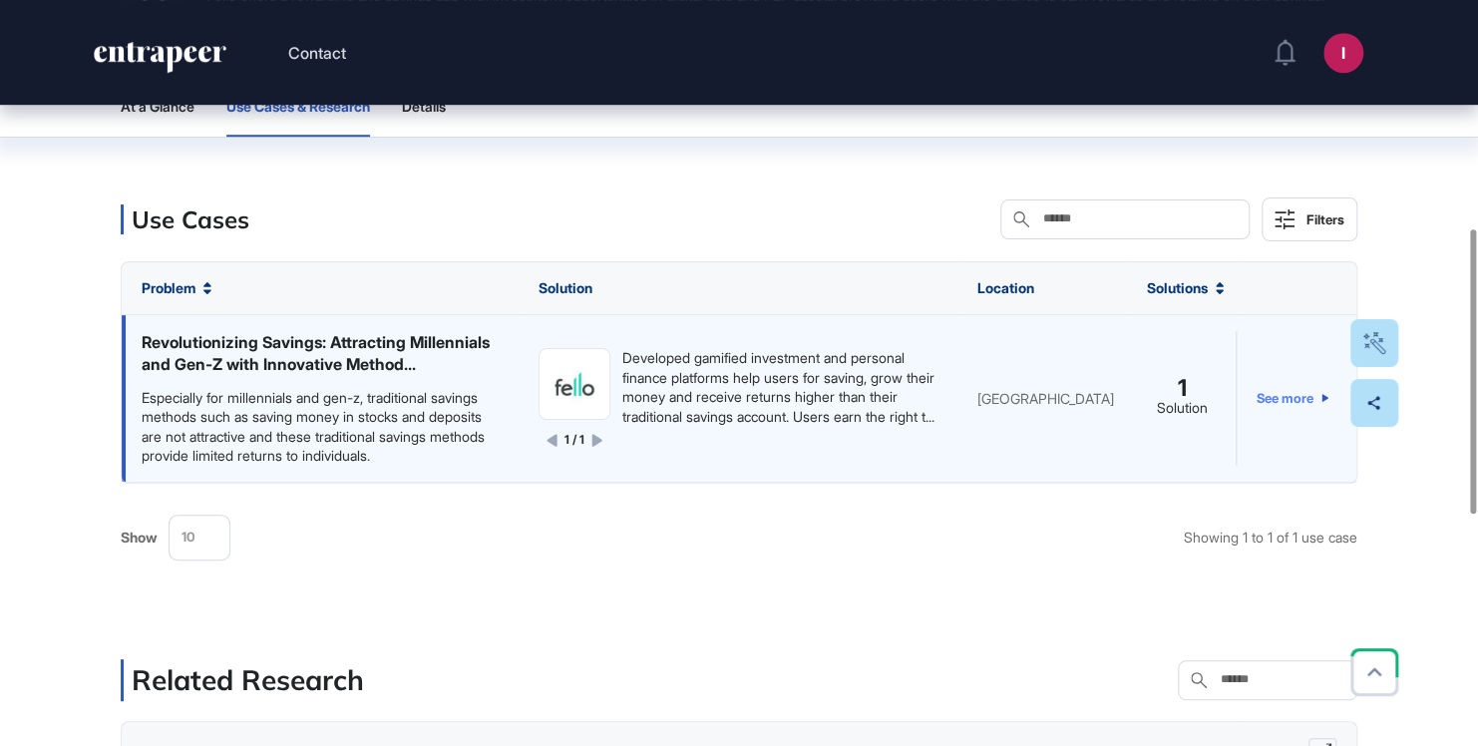
click at [1294, 447] on link "See more" at bounding box center [1293, 398] width 72 height 135
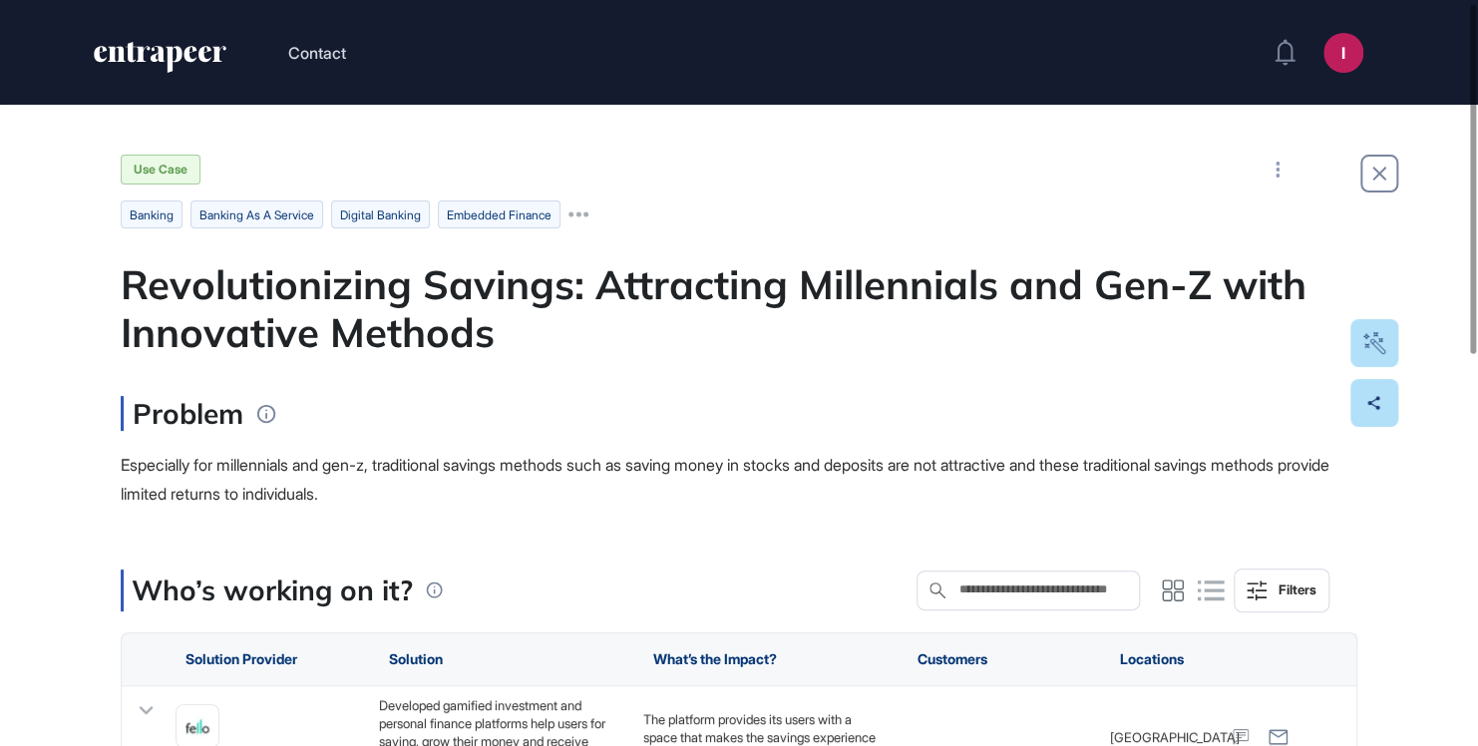
scroll to position [100, 0]
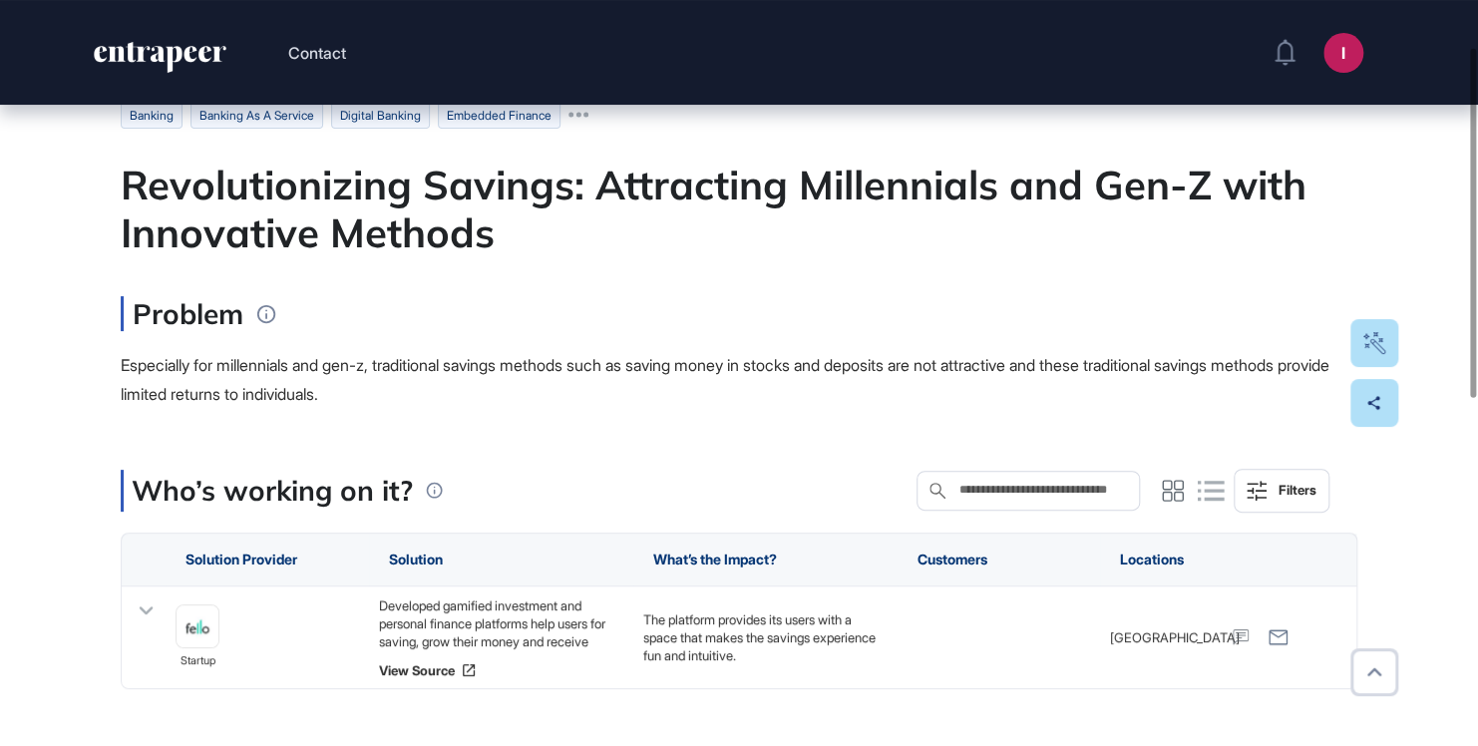
click at [886, 382] on div "Especially for millennials and gen-z, traditional savings methods such as savin…" at bounding box center [739, 380] width 1237 height 58
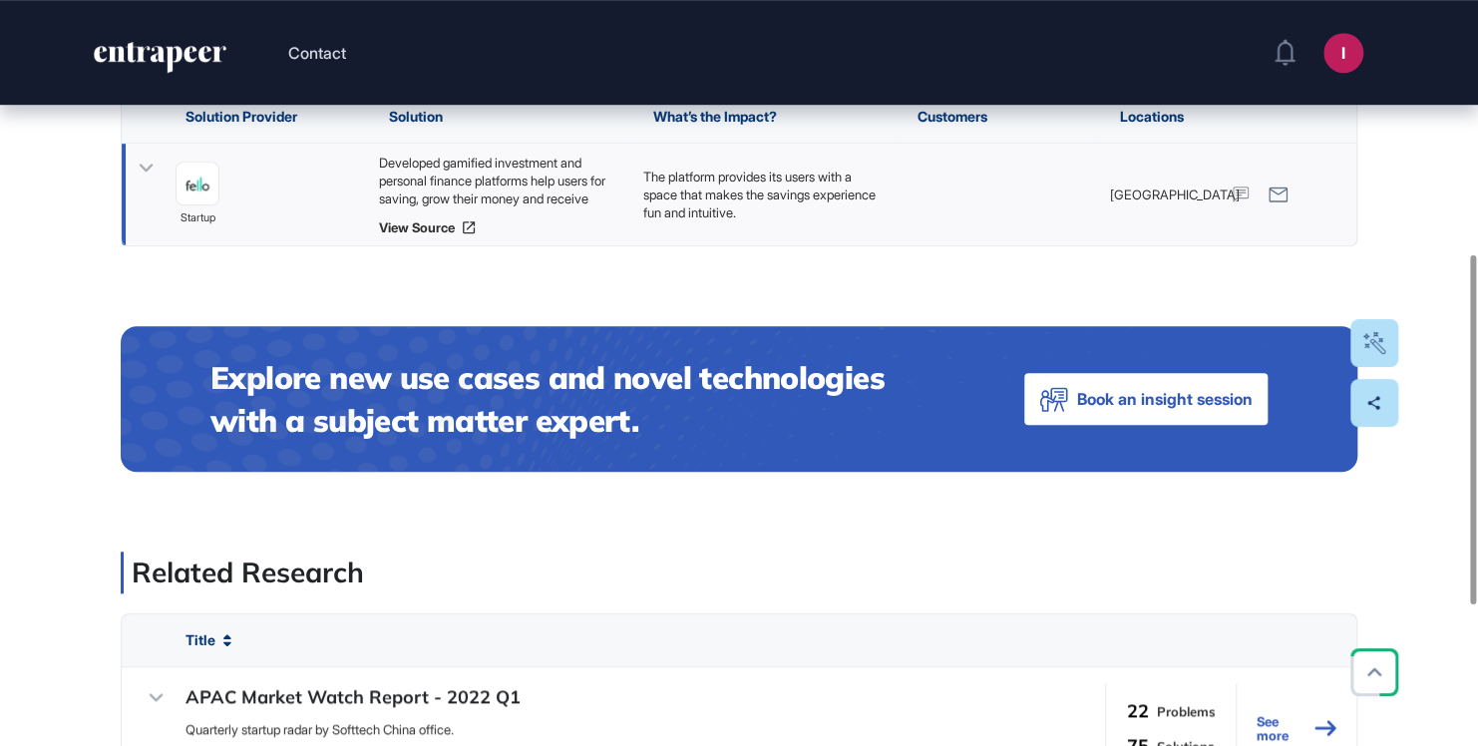
scroll to position [443, 0]
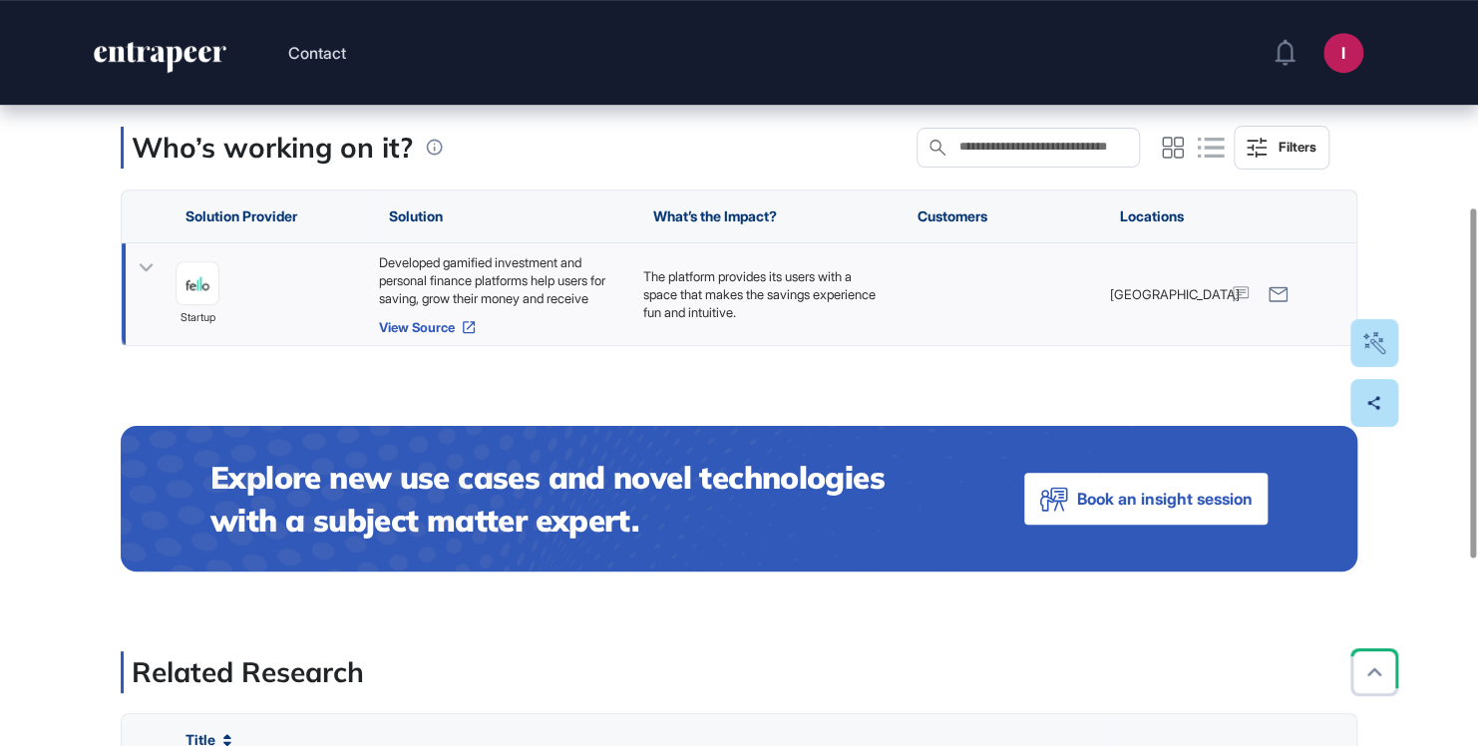
click at [448, 319] on link "View Source" at bounding box center [501, 327] width 244 height 16
